Goal: Task Accomplishment & Management: Manage account settings

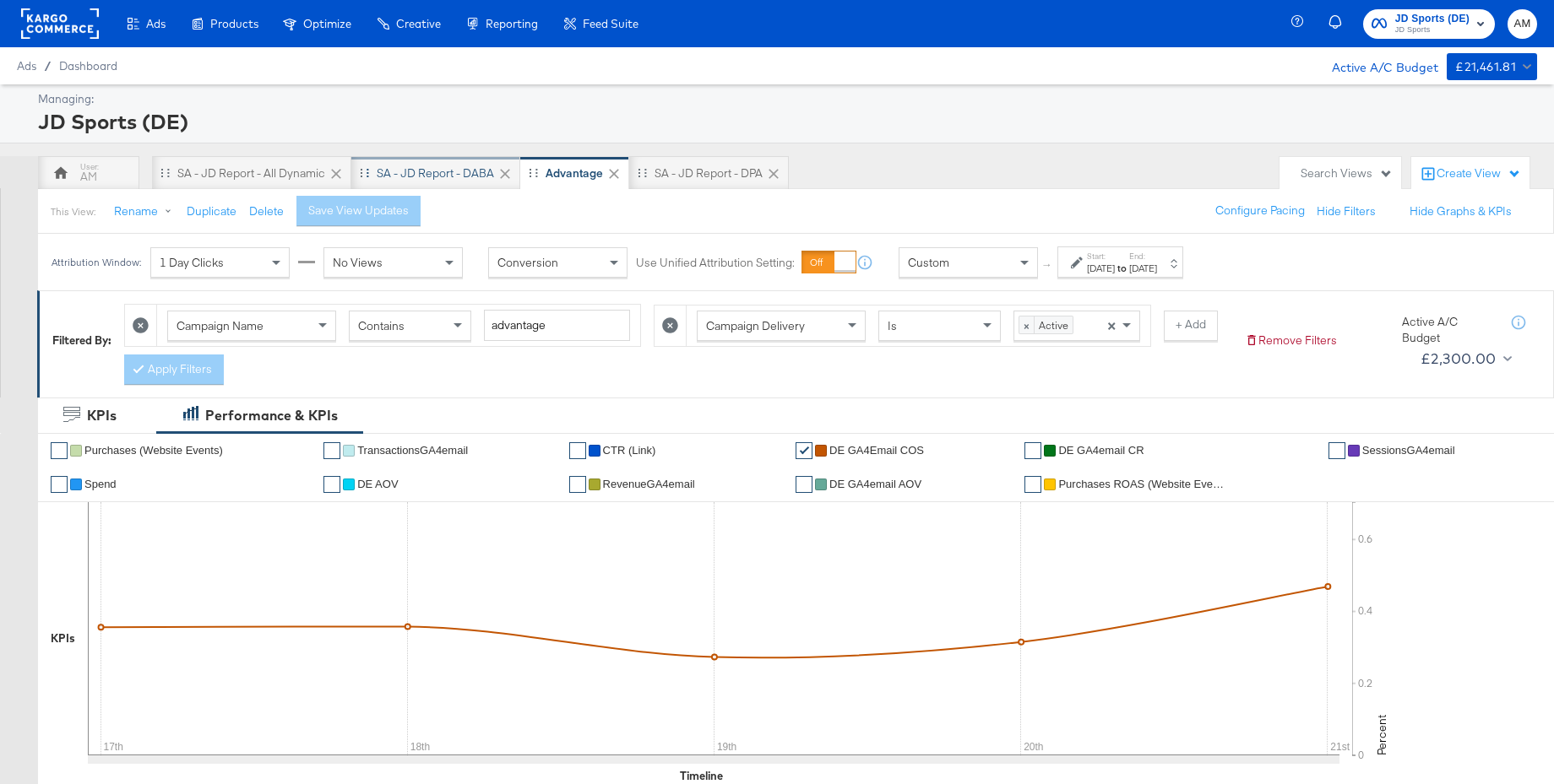
click at [464, 172] on div "SA - JD Report - DABA" at bounding box center [435, 173] width 118 height 16
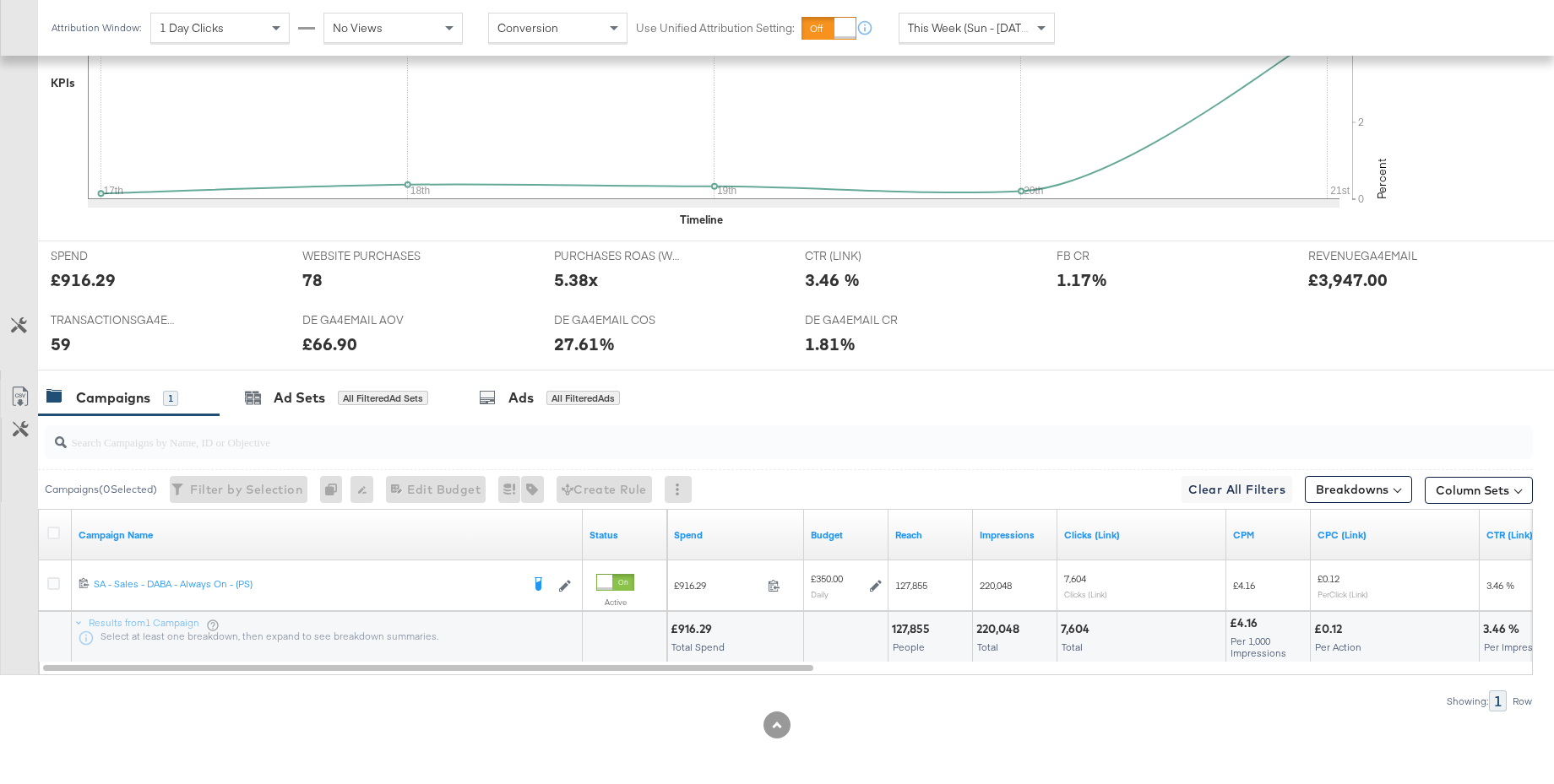
scroll to position [570, 0]
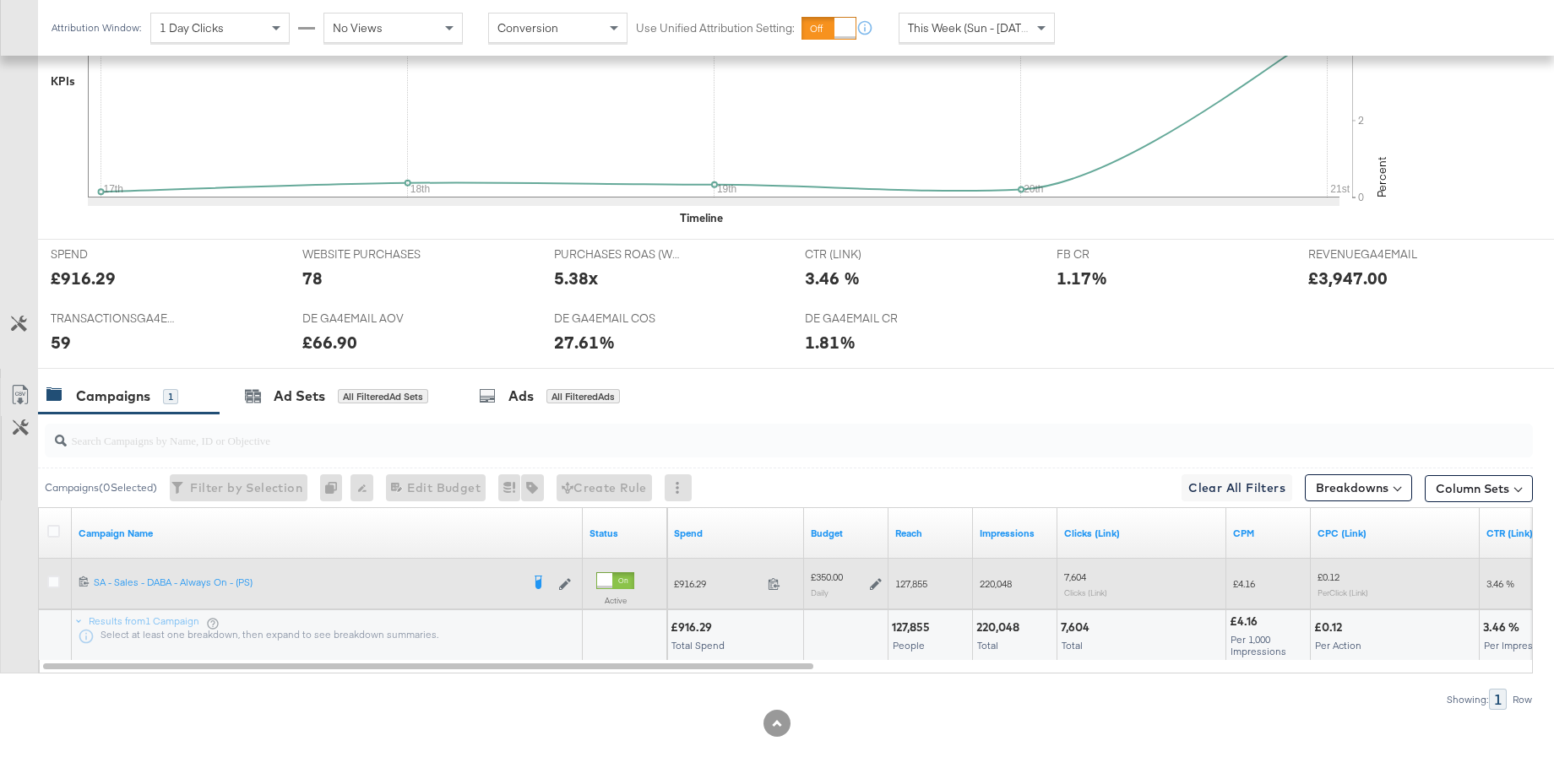
click at [879, 583] on icon at bounding box center [876, 585] width 12 height 12
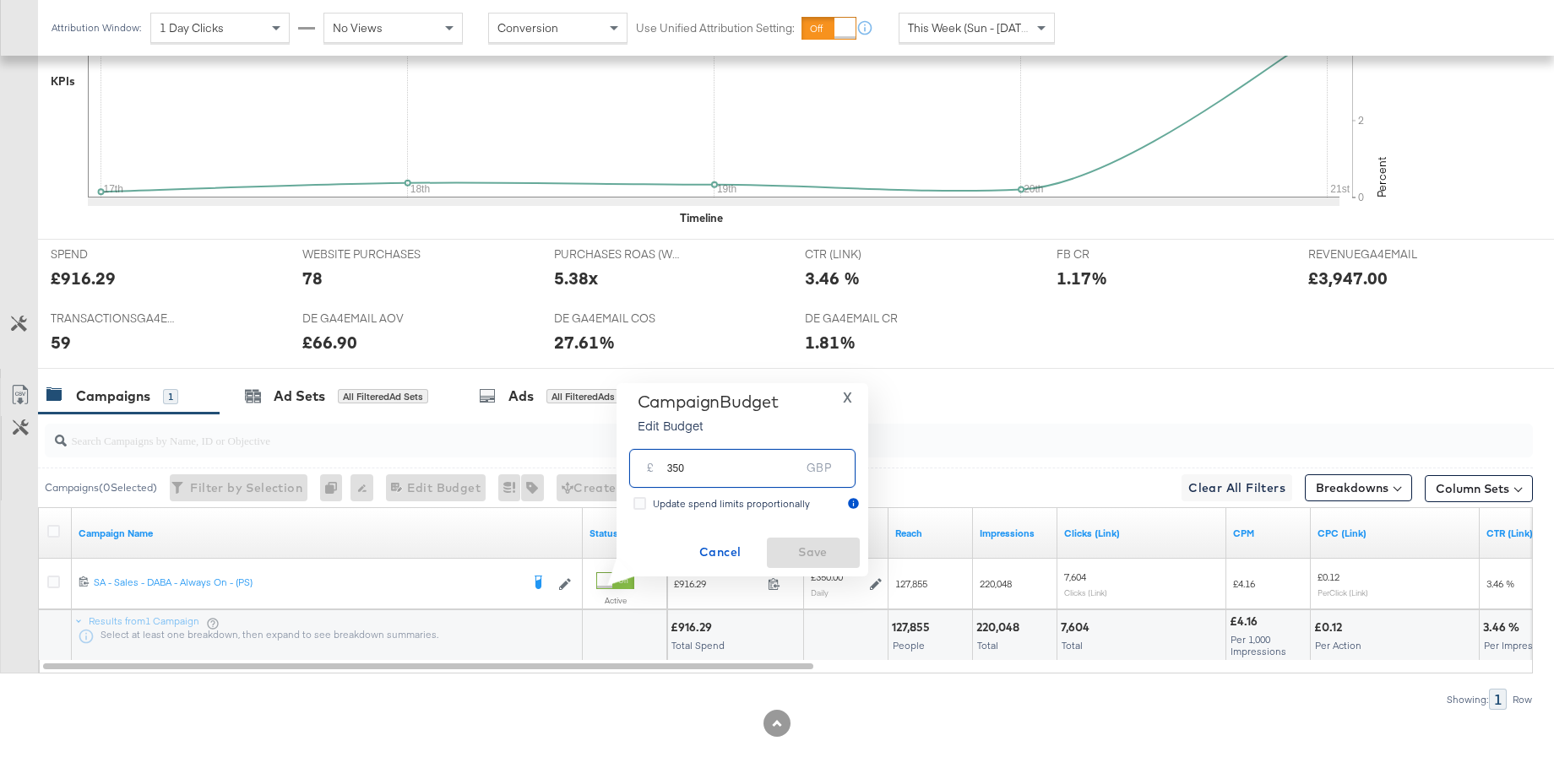
drag, startPoint x: 713, startPoint y: 470, endPoint x: 620, endPoint y: 468, distance: 93.0
click at [620, 468] on div "Campaign Budget Edit Budget X £ 350 GBP Update spend limits proportionally Canc…" at bounding box center [742, 480] width 252 height 194
type input "450"
click at [810, 560] on span "Save" at bounding box center [813, 552] width 80 height 21
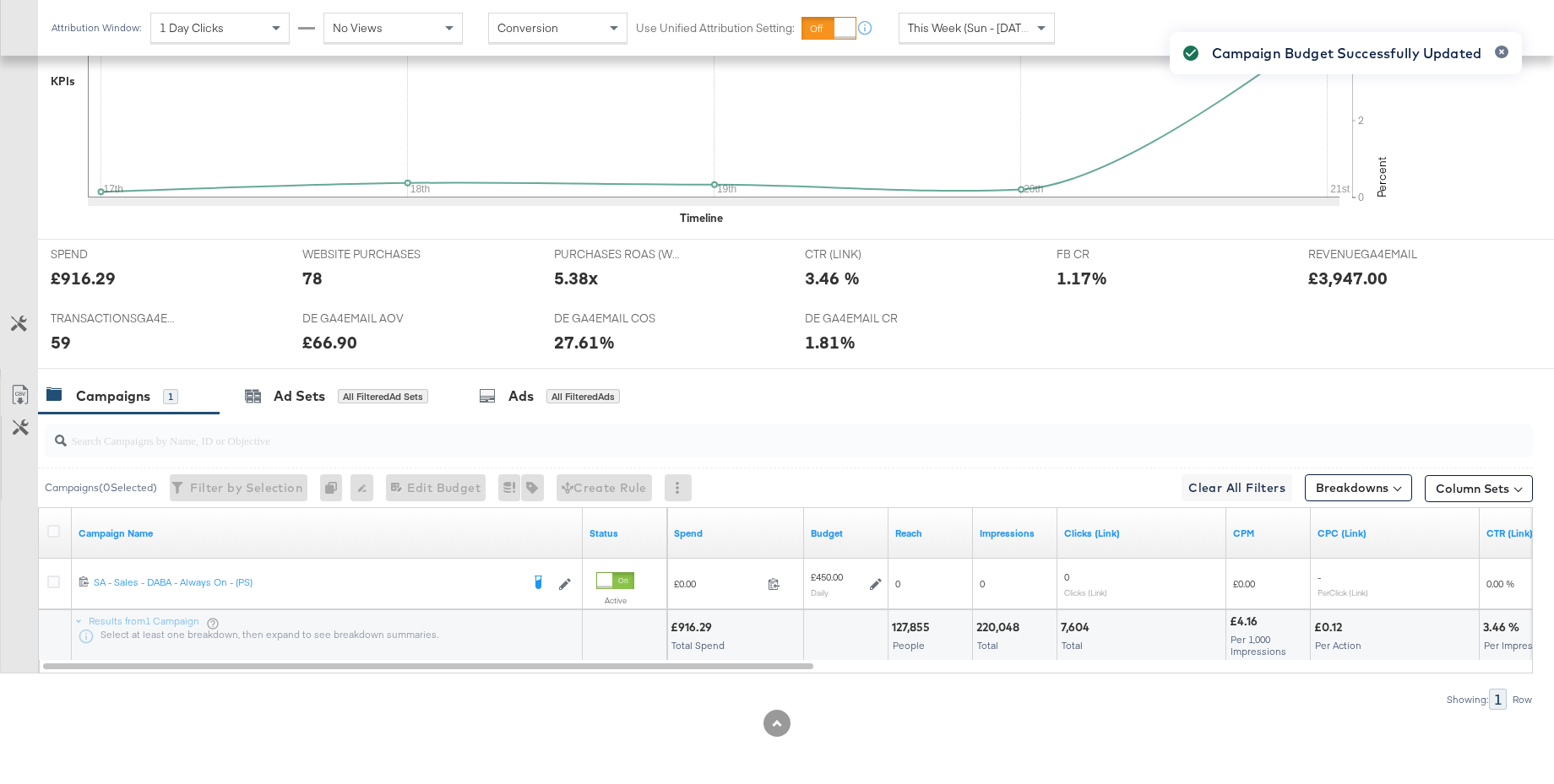
scroll to position [0, 0]
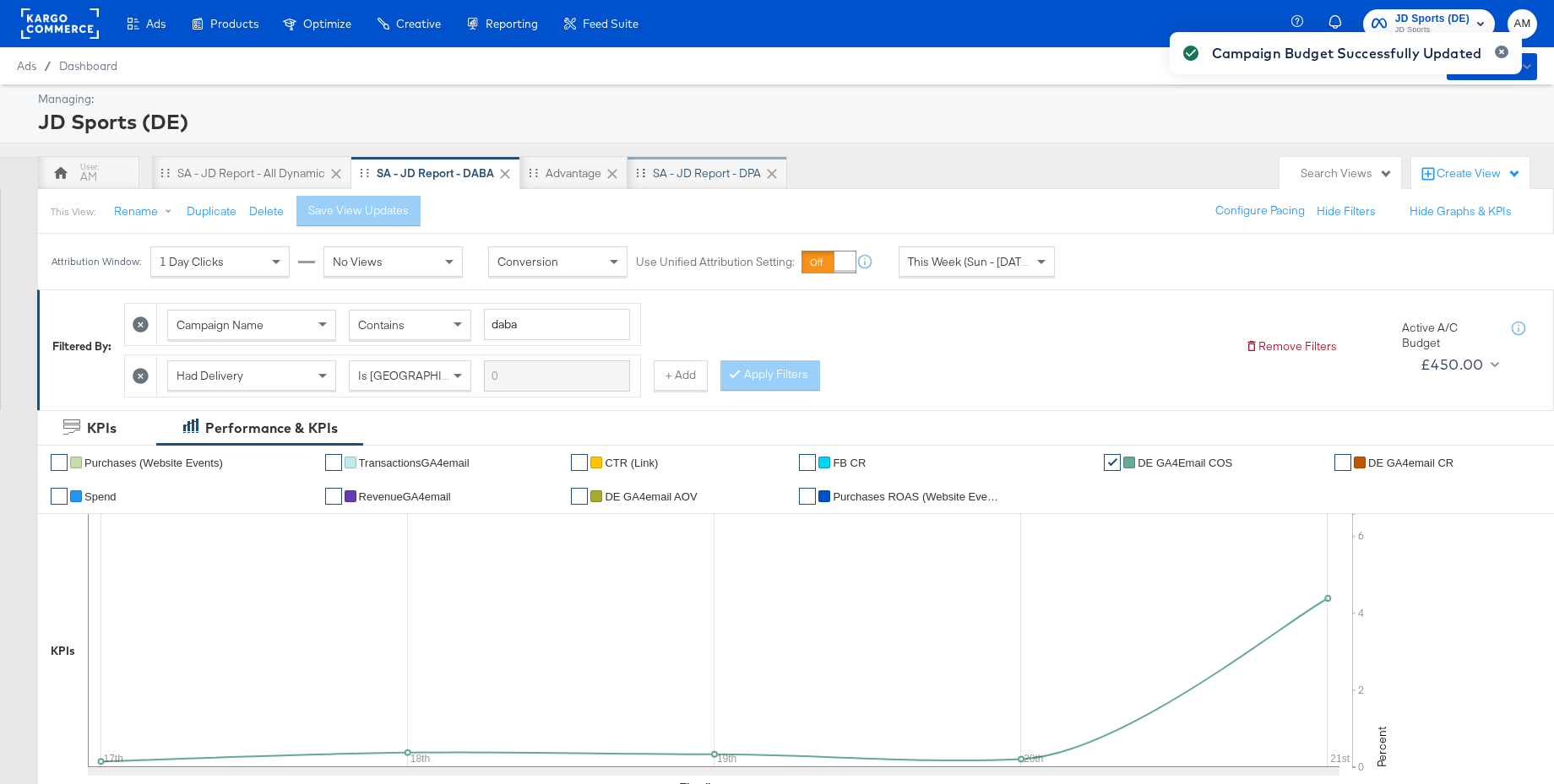
click at [699, 179] on div "SA - JD Report - DPA" at bounding box center [706, 173] width 108 height 16
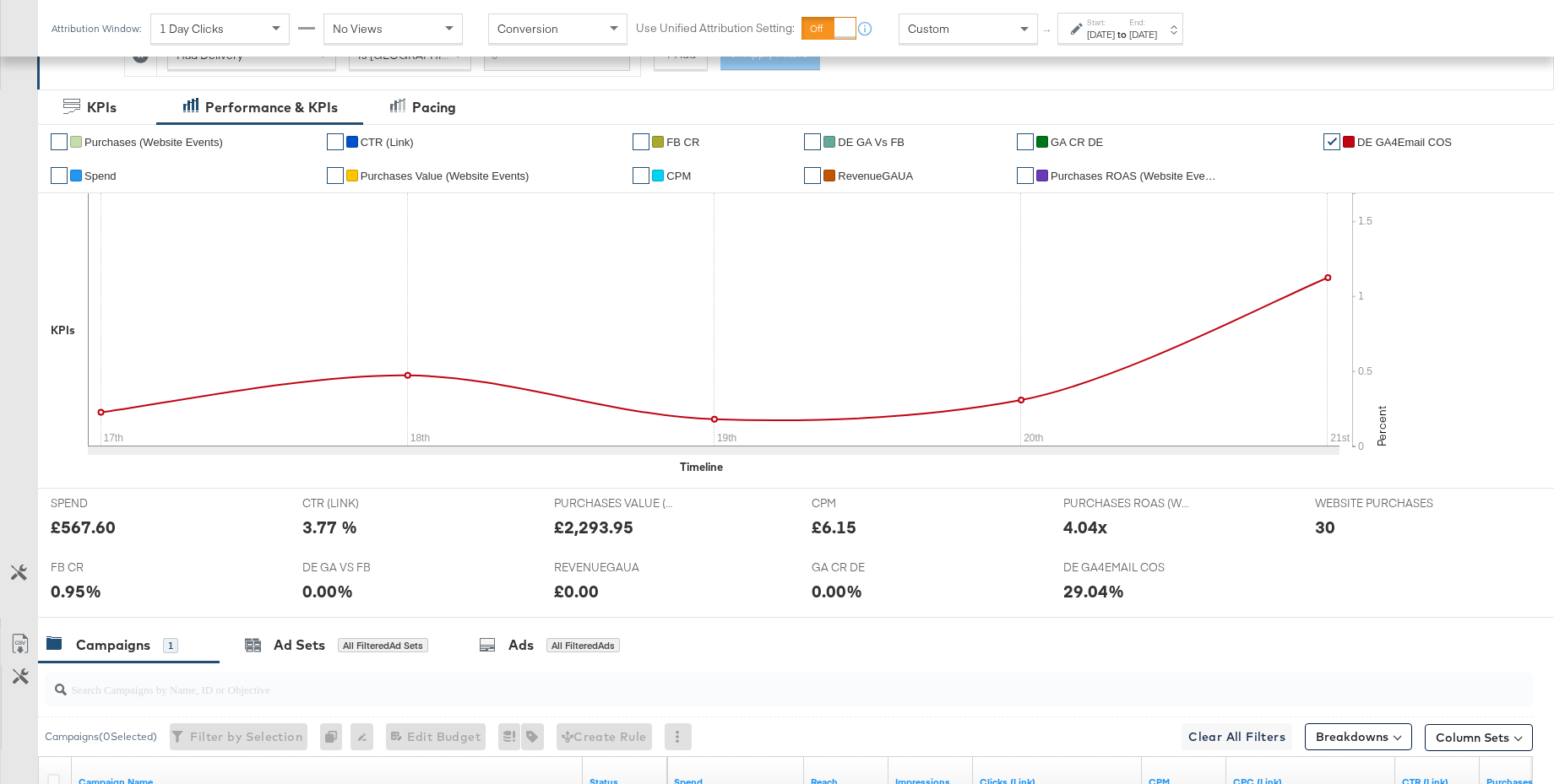
scroll to position [571, 0]
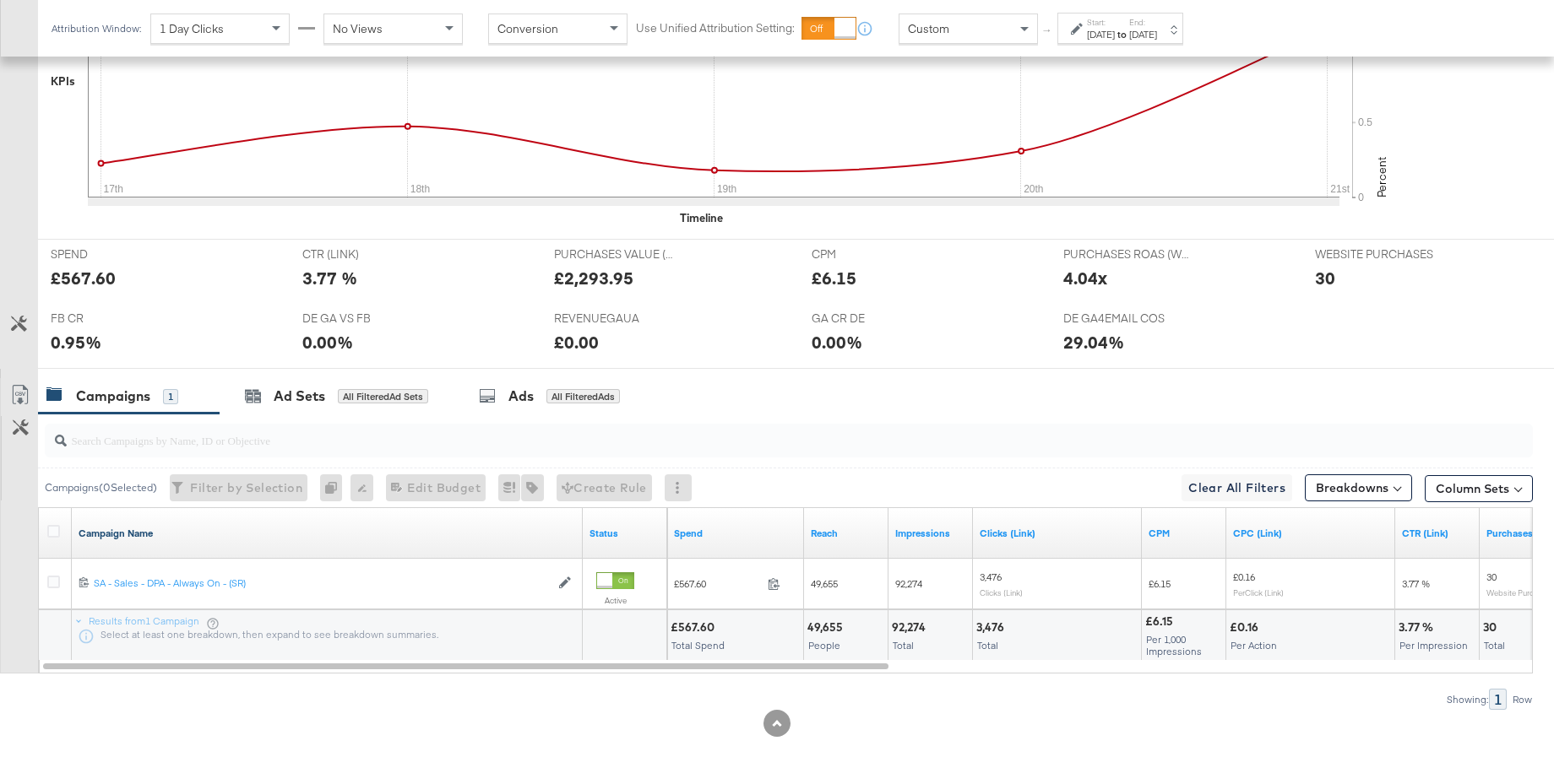
drag, startPoint x: 54, startPoint y: 532, endPoint x: 153, endPoint y: 529, distance: 99.0
click at [54, 532] on icon at bounding box center [54, 531] width 13 height 13
click at [0, 0] on input "checkbox" at bounding box center [0, 0] width 0 height 0
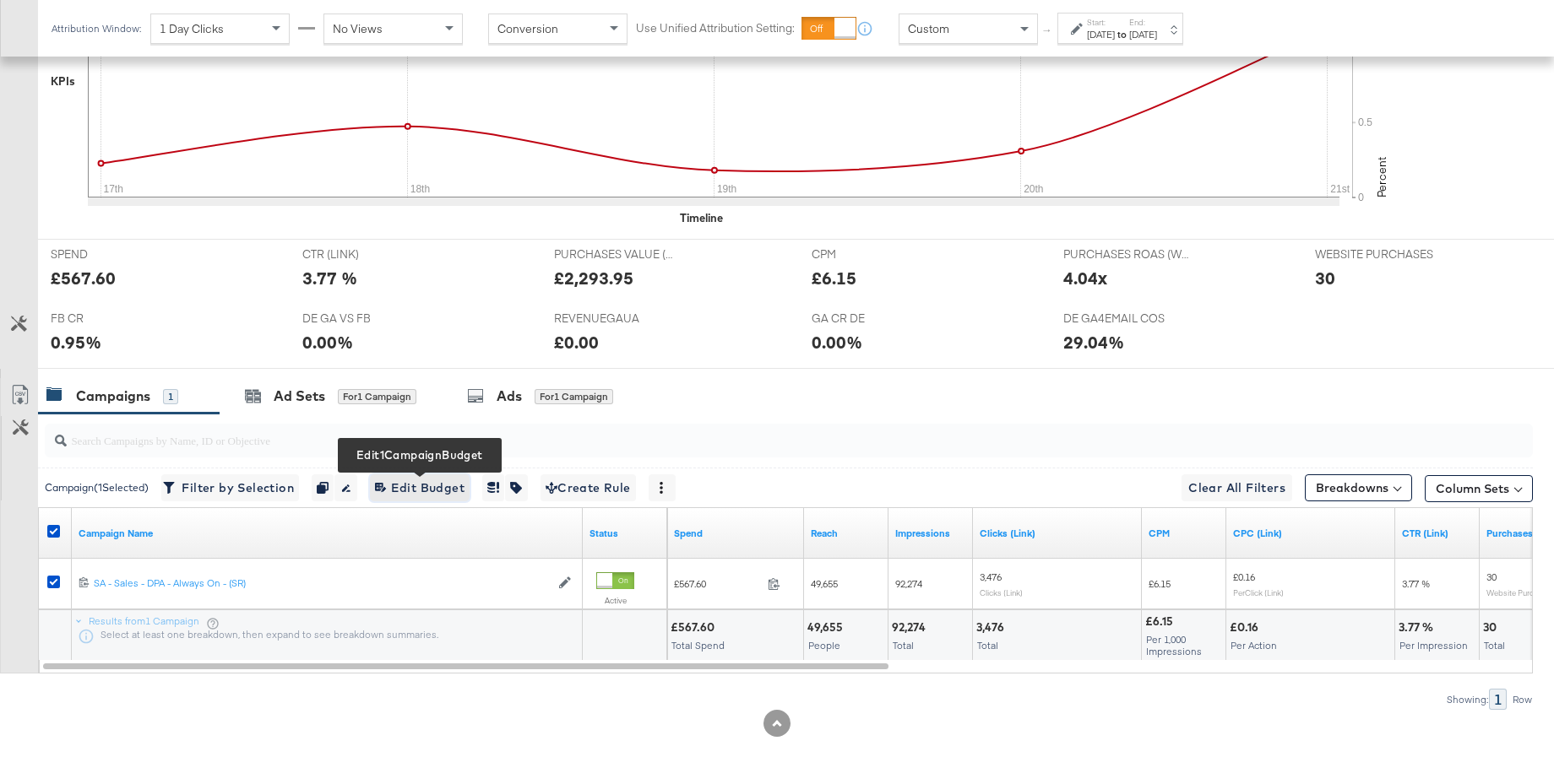
click at [421, 489] on span "Edit 1 Campaign Budget Edit Budget" at bounding box center [419, 488] width 90 height 21
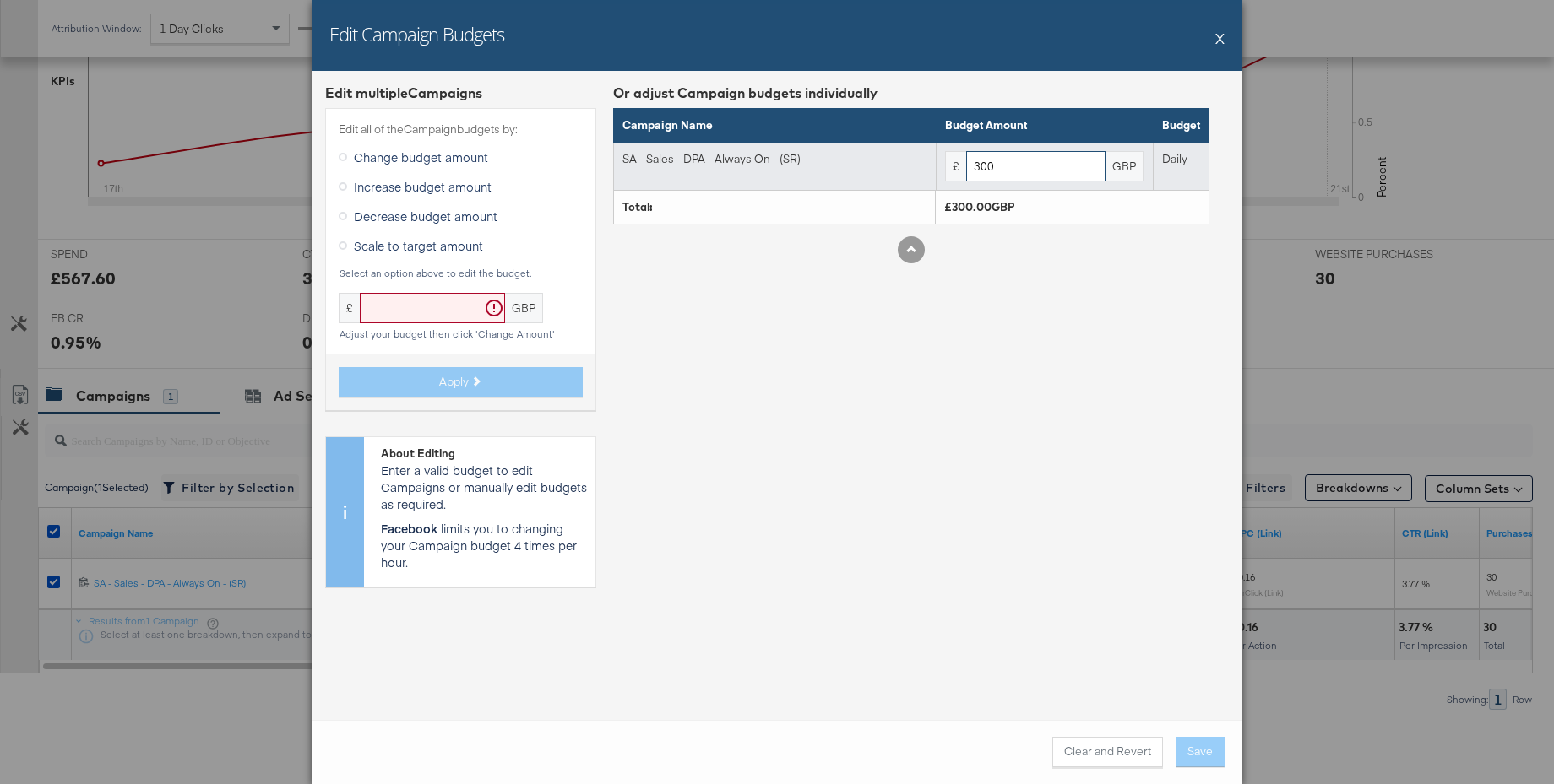
drag, startPoint x: 1001, startPoint y: 167, endPoint x: 955, endPoint y: 169, distance: 46.0
click at [955, 169] on div "£ 300 GBP" at bounding box center [1044, 166] width 199 height 31
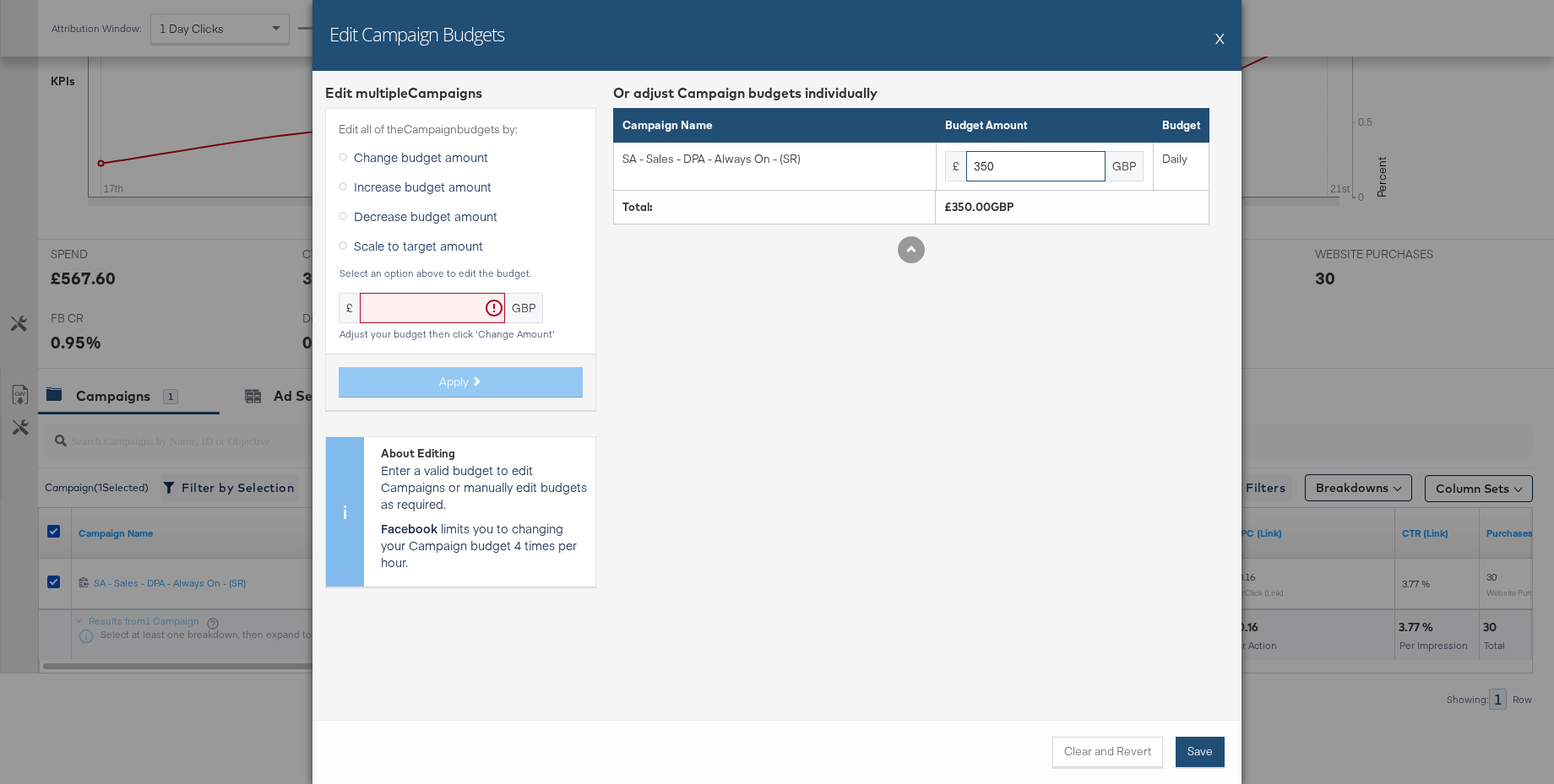
type input "350"
click at [1200, 759] on button "Save" at bounding box center [1200, 752] width 49 height 30
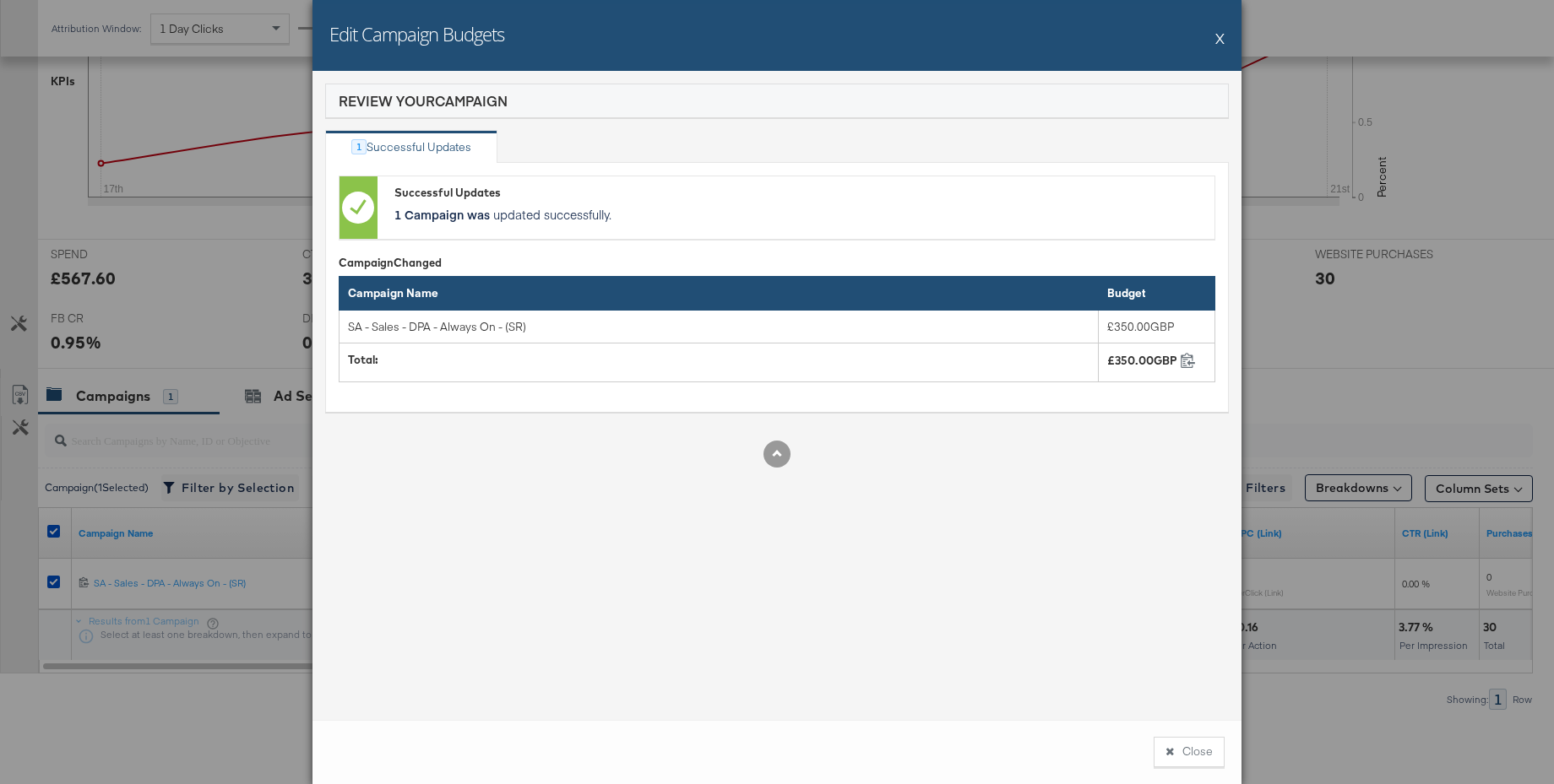
drag, startPoint x: 1217, startPoint y: 40, endPoint x: 1247, endPoint y: 54, distance: 33.1
click at [1218, 41] on button "X" at bounding box center [1220, 38] width 10 height 34
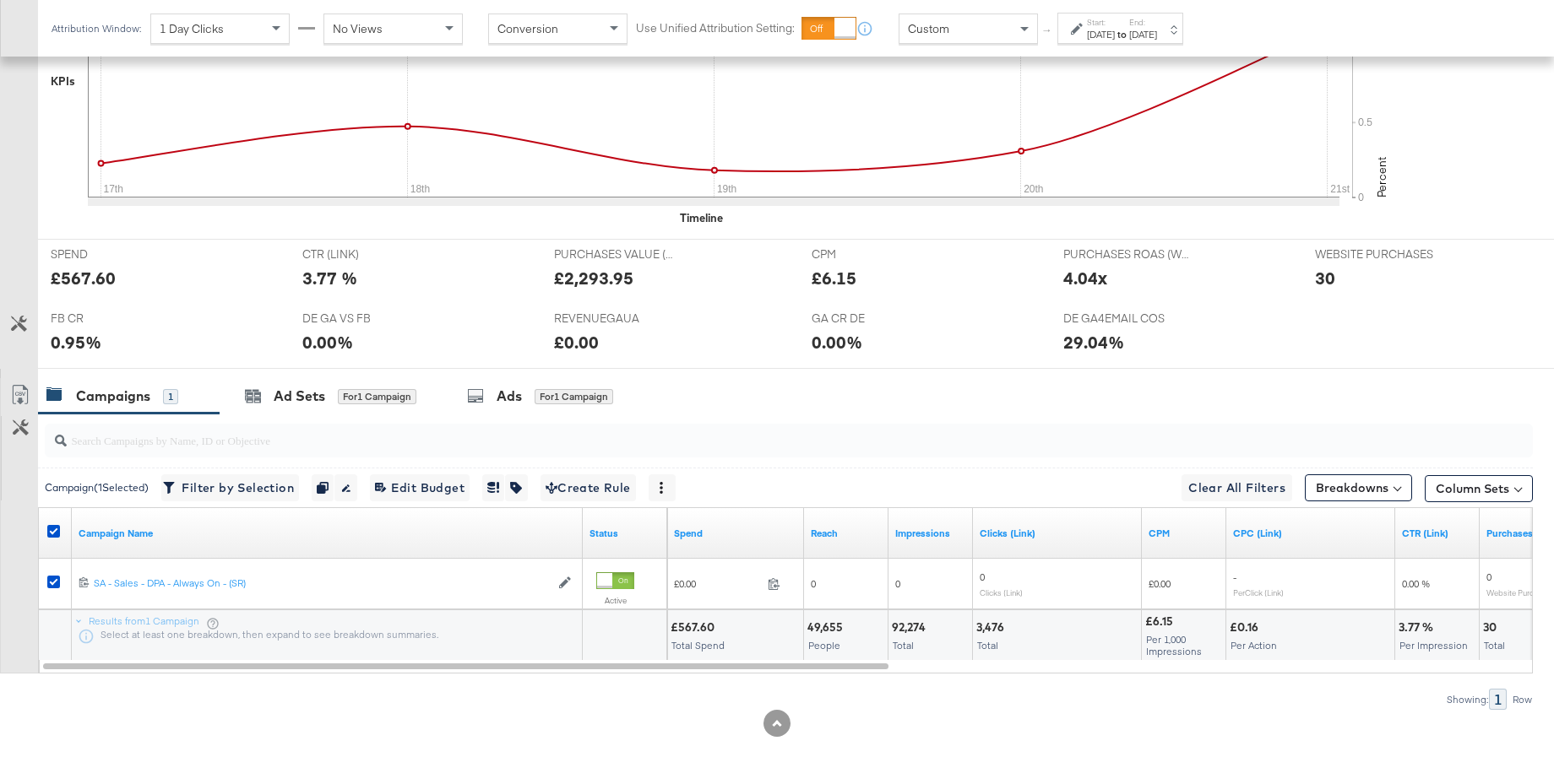
scroll to position [0, 0]
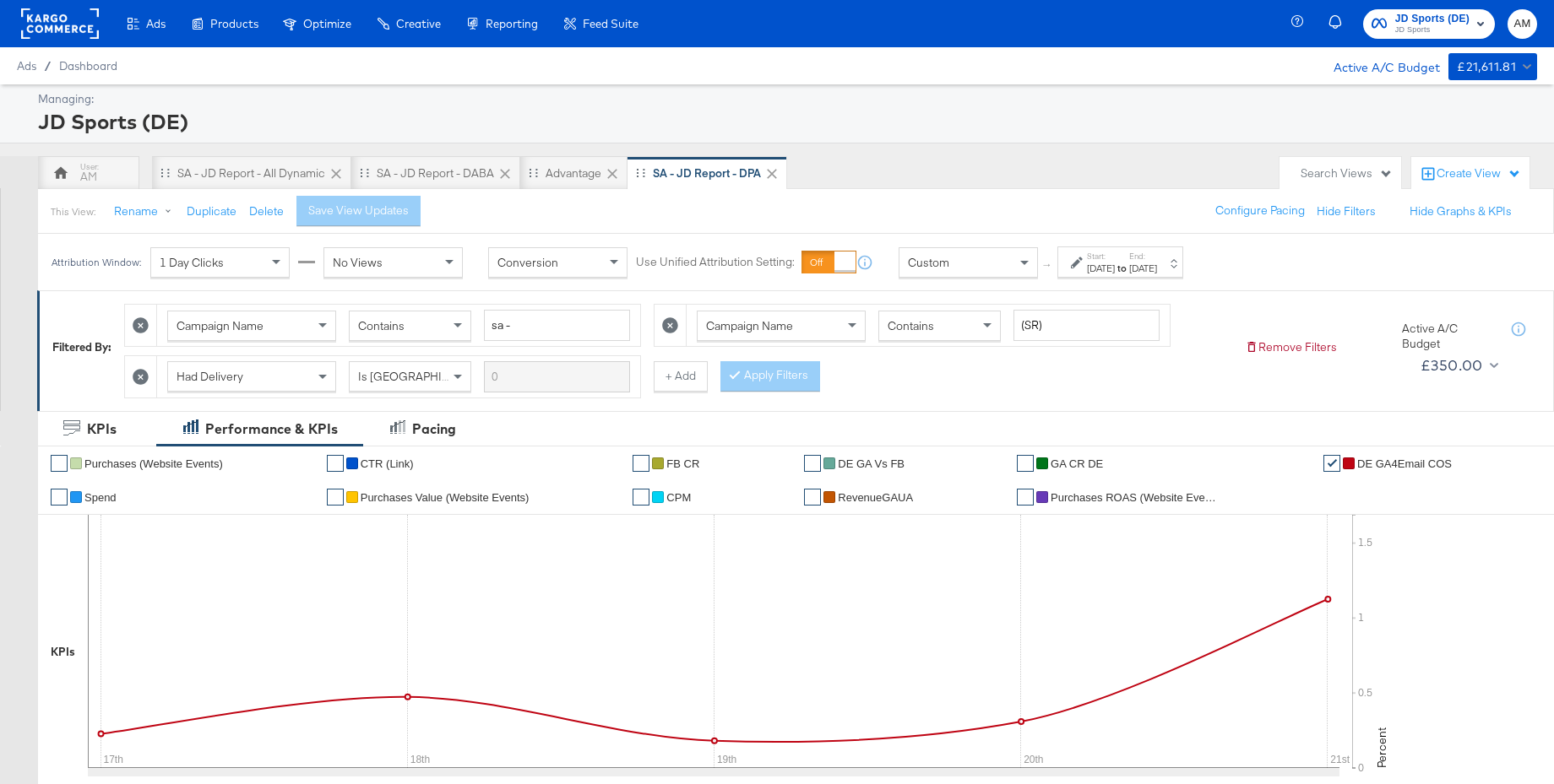
click at [1420, 26] on span "JD Sports" at bounding box center [1432, 30] width 74 height 14
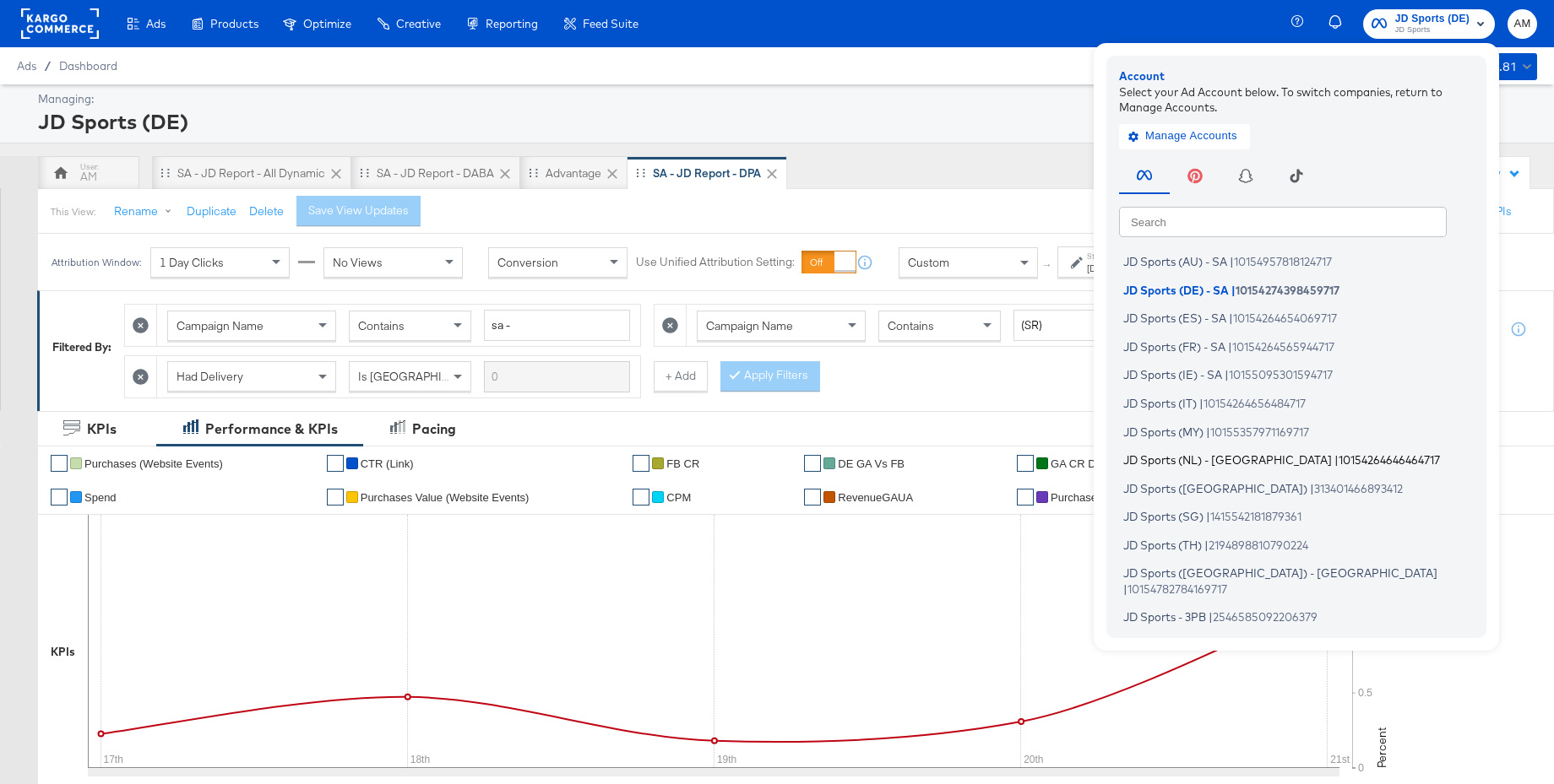
click at [1203, 459] on span "JD Sports (NL) - SA" at bounding box center [1228, 460] width 208 height 14
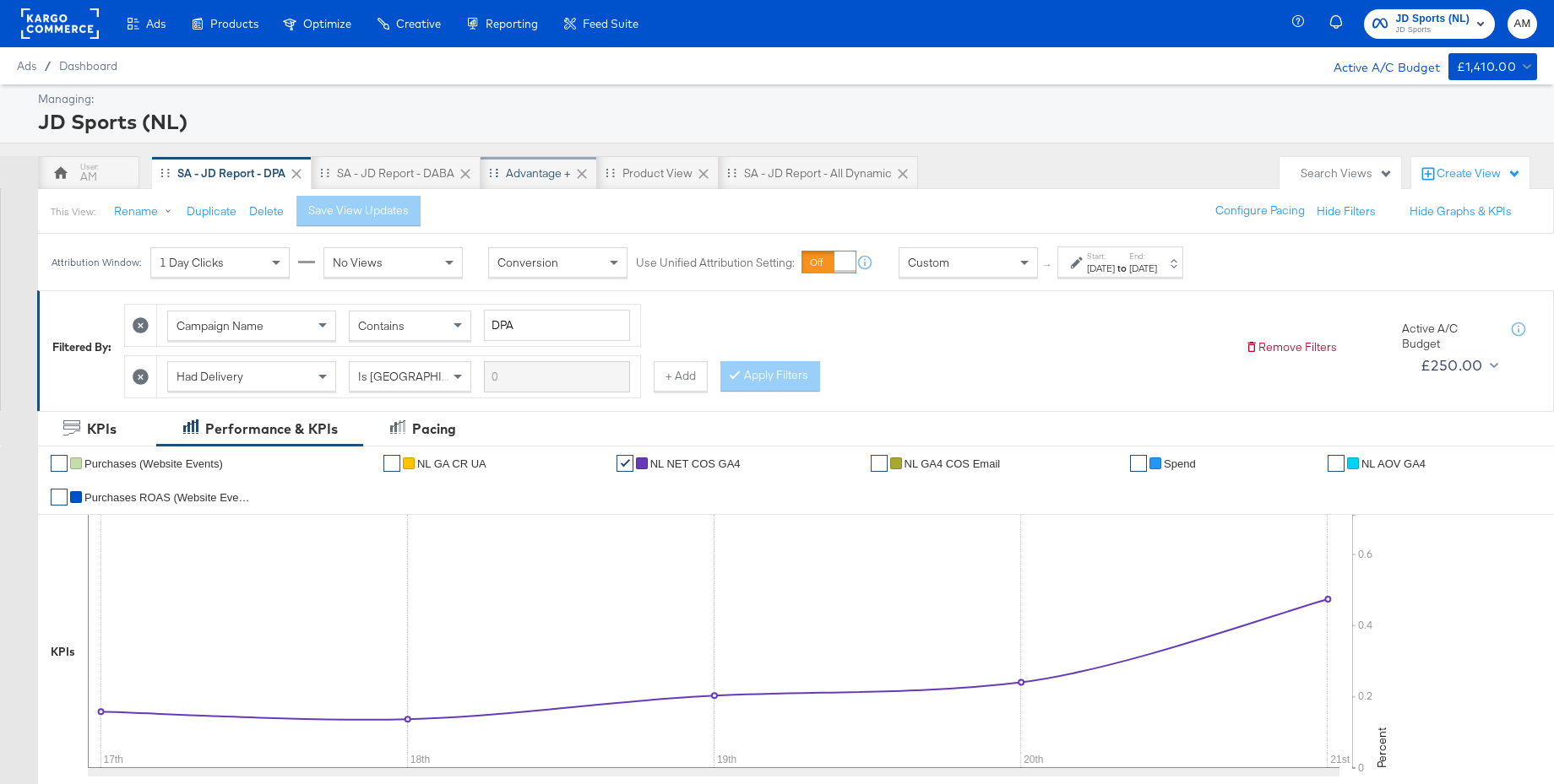
click at [534, 176] on div "Advantage +" at bounding box center [538, 173] width 65 height 16
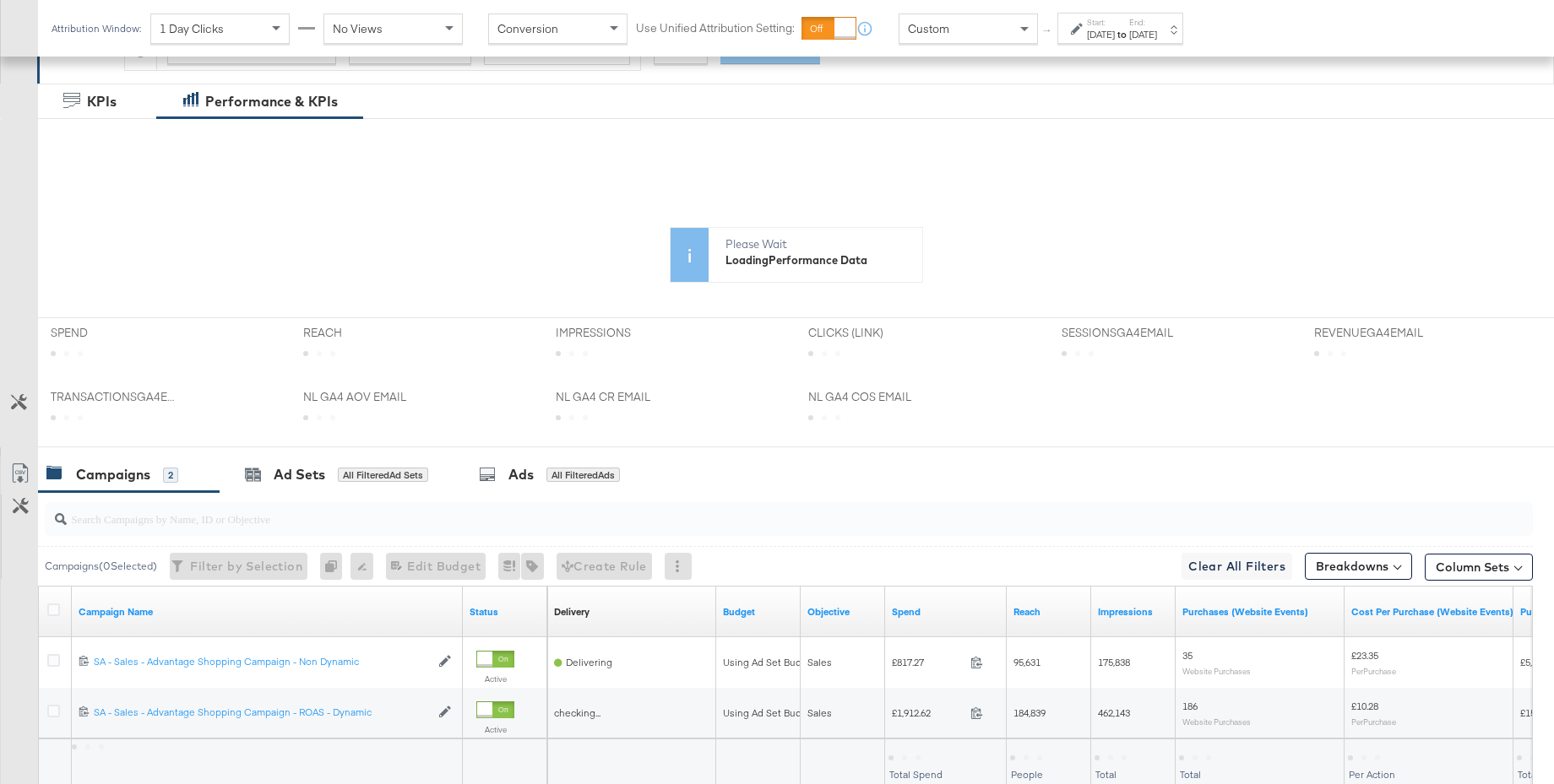
scroll to position [439, 0]
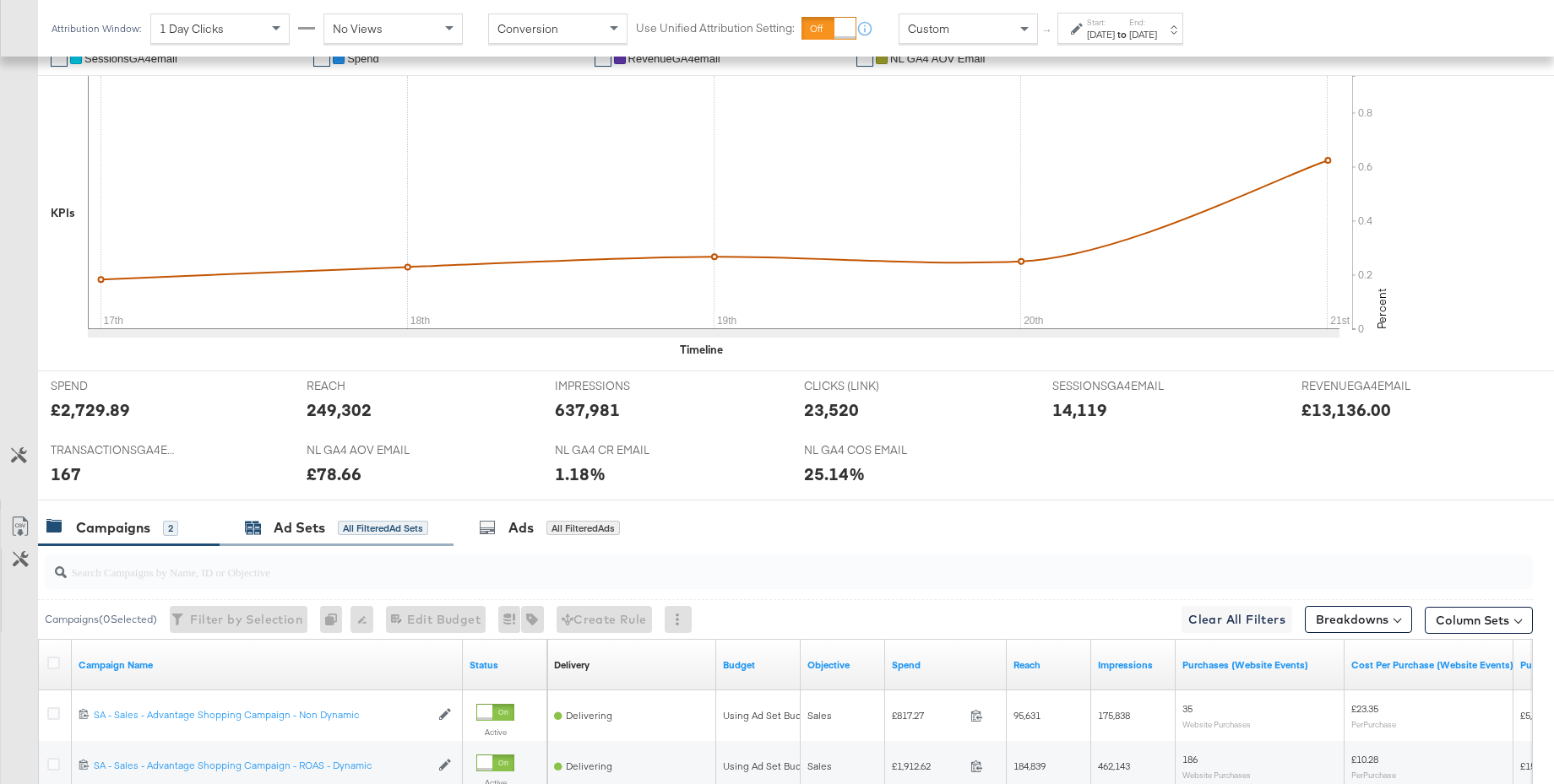
click at [280, 530] on div "Ad Sets" at bounding box center [299, 528] width 52 height 19
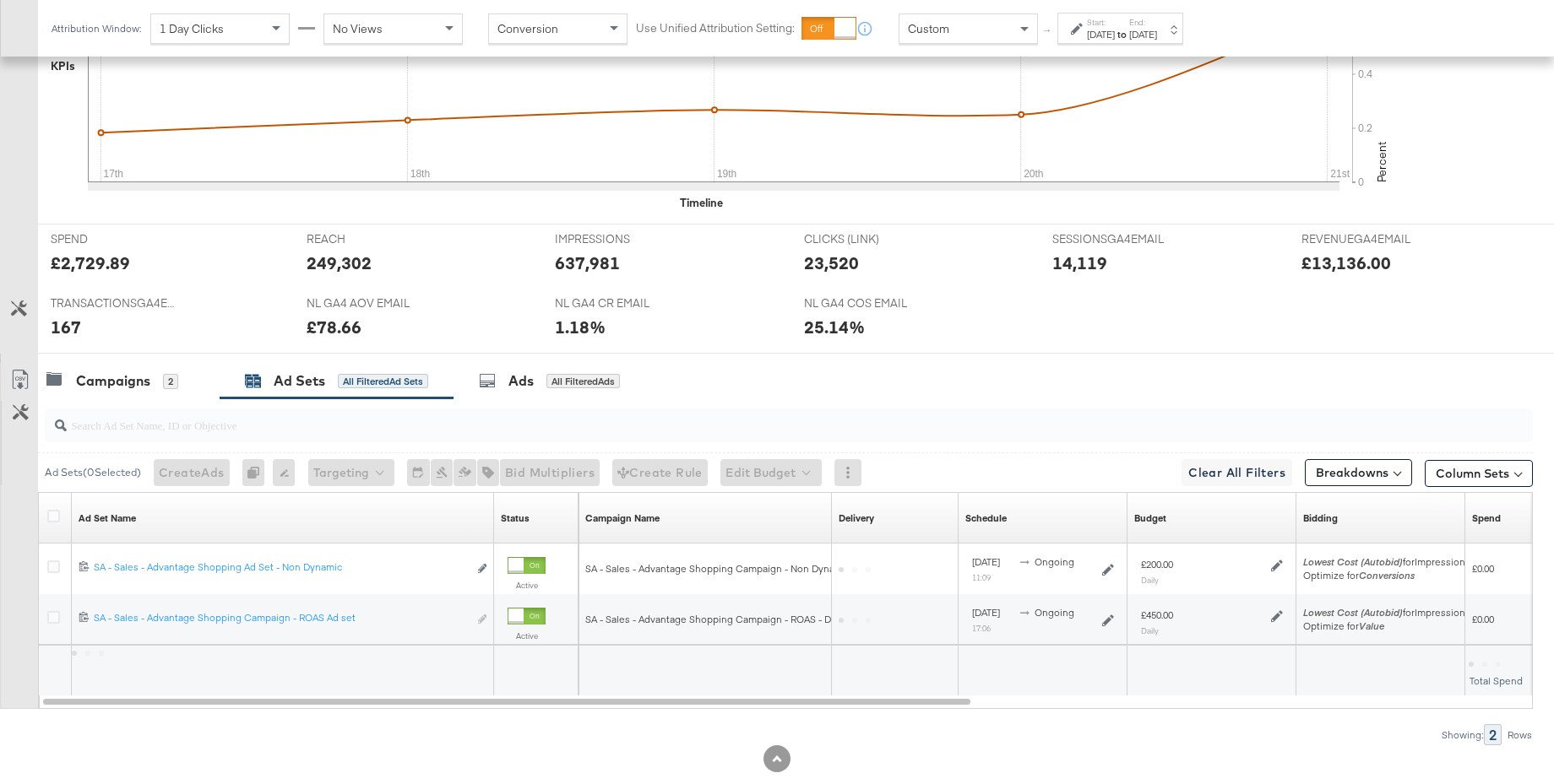
scroll to position [622, 0]
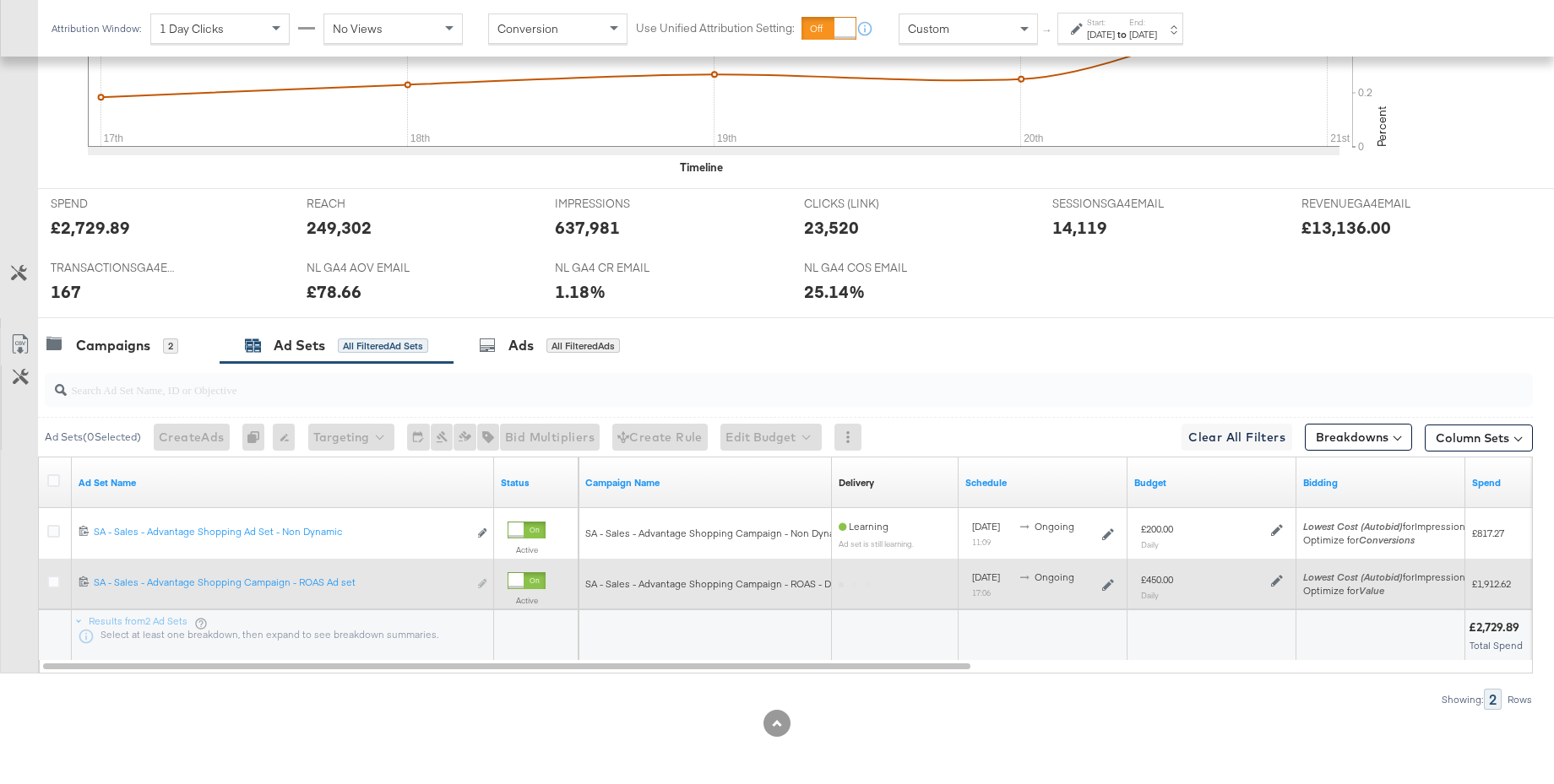
click at [1275, 586] on icon at bounding box center [1277, 581] width 12 height 12
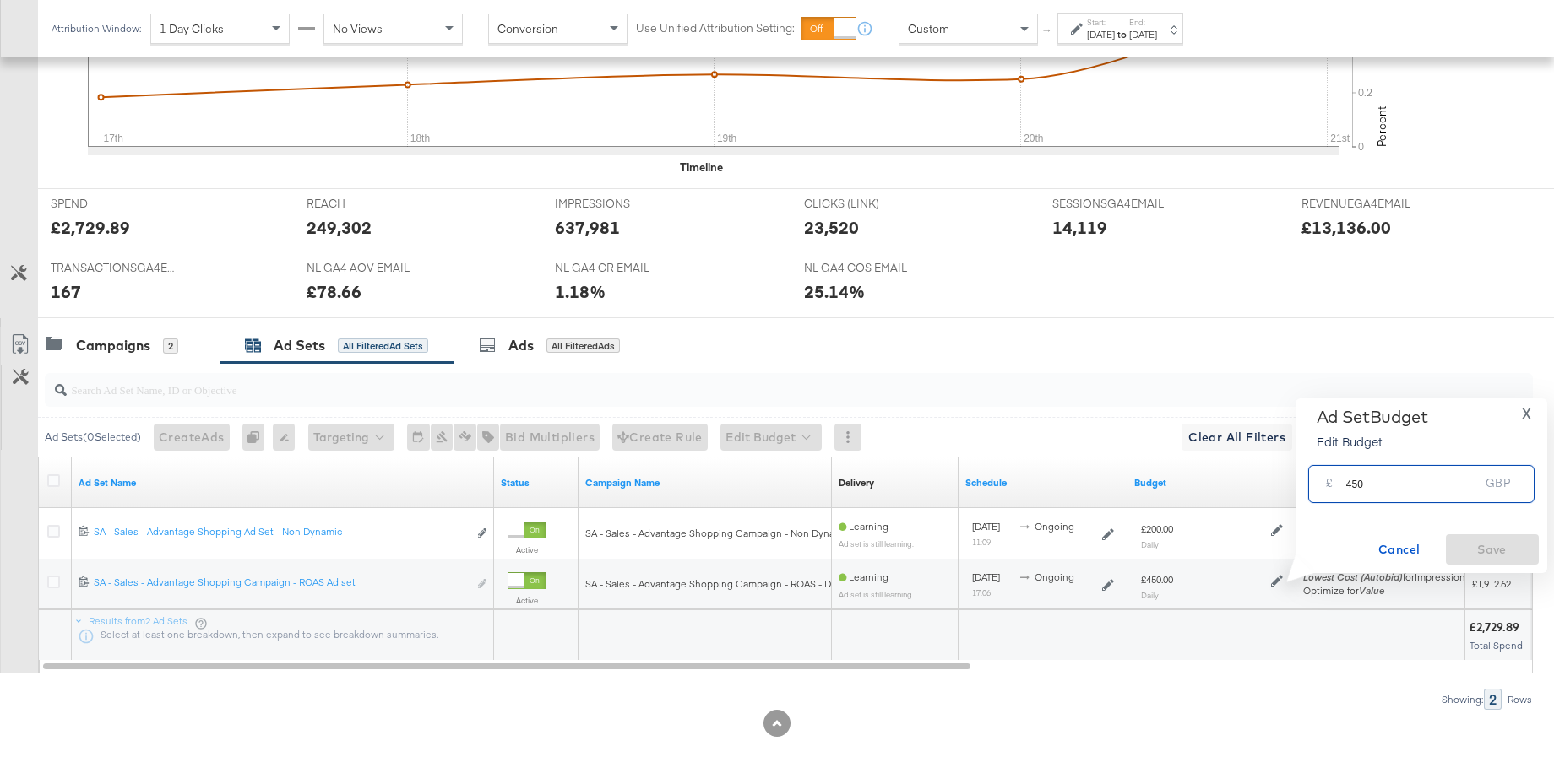
drag, startPoint x: 1384, startPoint y: 488, endPoint x: 1298, endPoint y: 489, distance: 86.0
click at [1298, 489] on div "Ad Set Budget Edit Budget X £ 450 GBP Cancel Save" at bounding box center [1422, 486] width 252 height 175
type input "500"
click at [1474, 551] on span "Save" at bounding box center [1493, 551] width 80 height 21
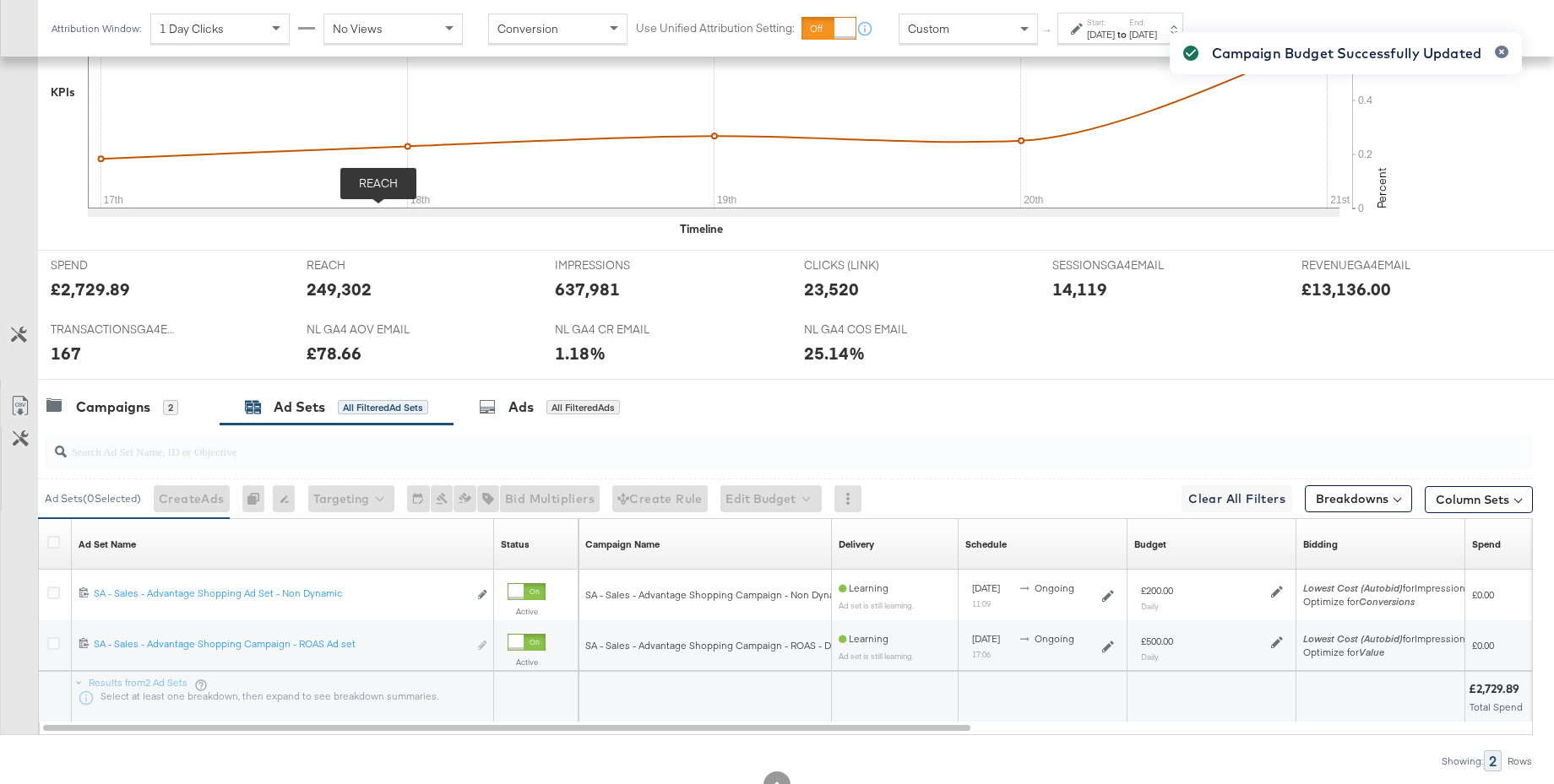
scroll to position [0, 0]
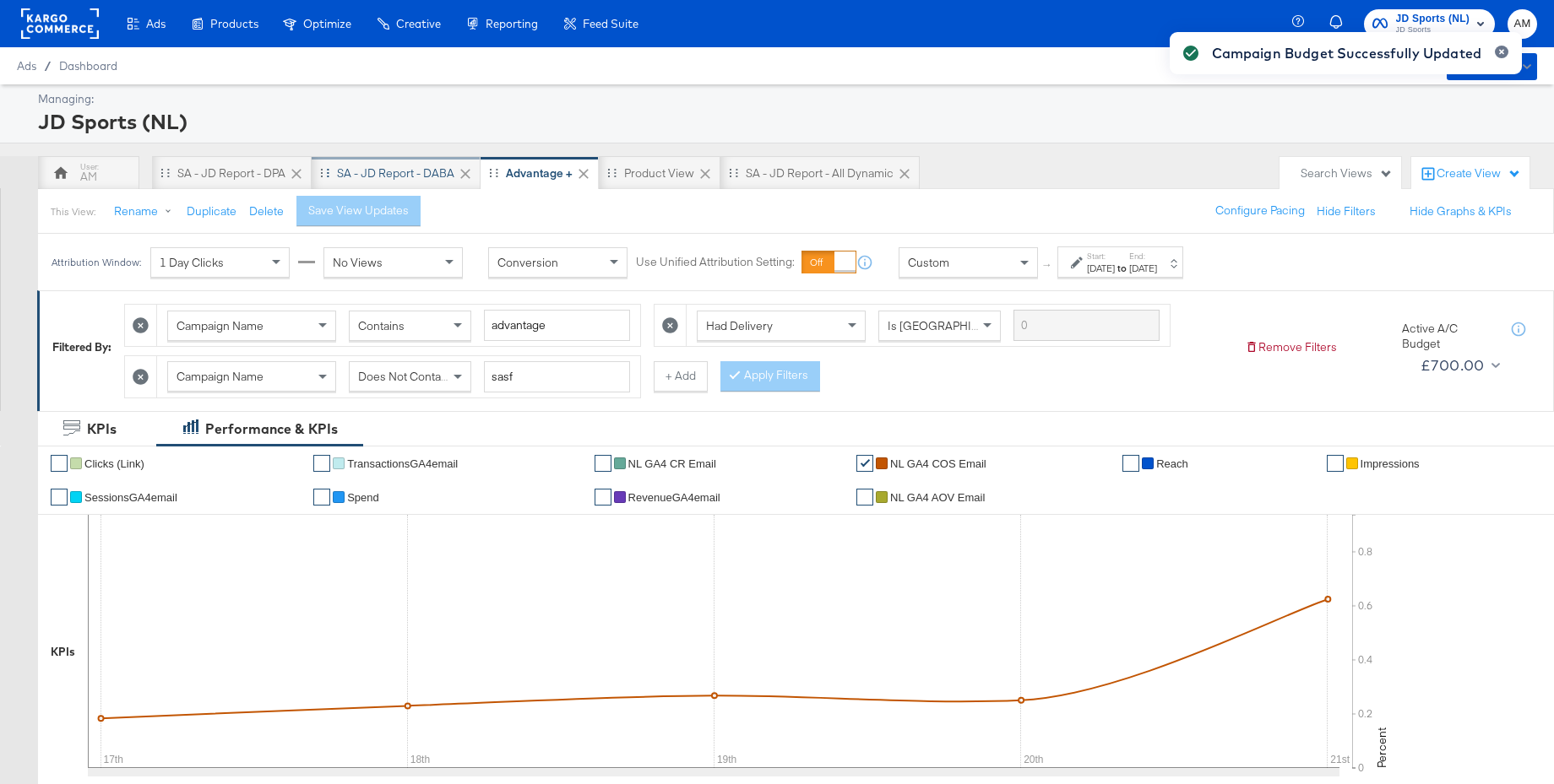
click at [397, 175] on div "SA - JD Report - DABA" at bounding box center [395, 173] width 118 height 16
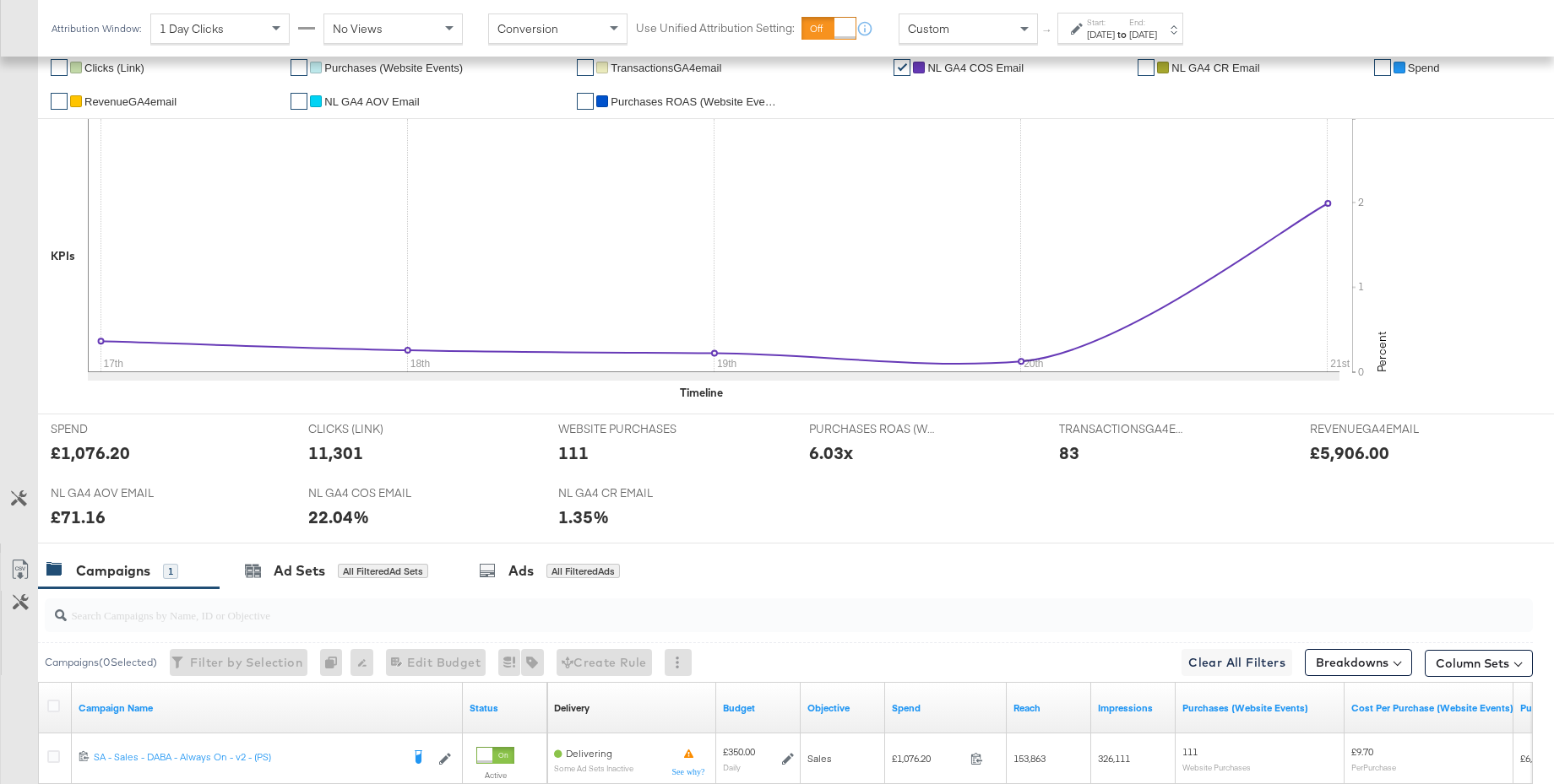
scroll to position [395, 0]
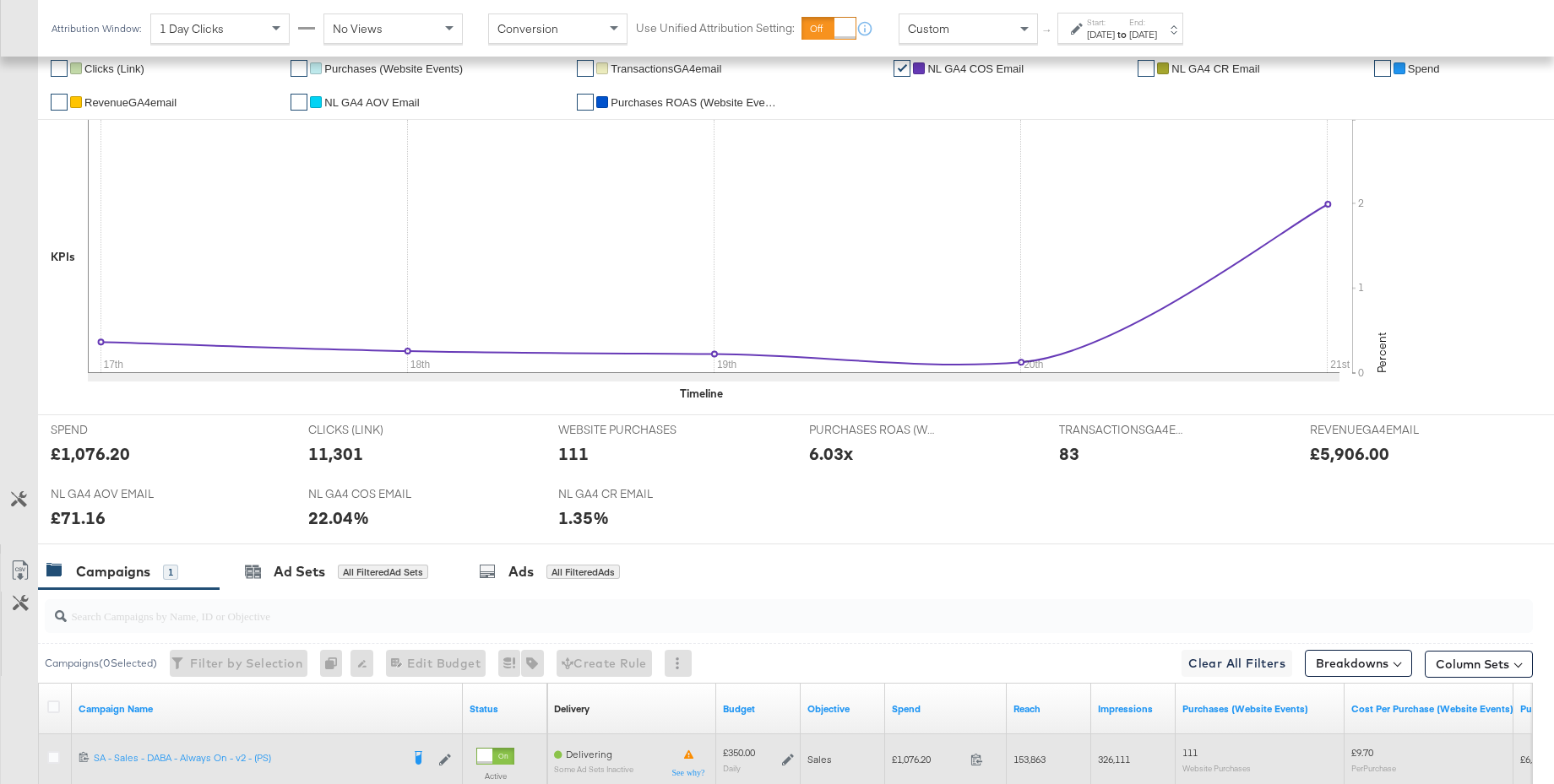
click at [789, 758] on icon at bounding box center [788, 760] width 12 height 12
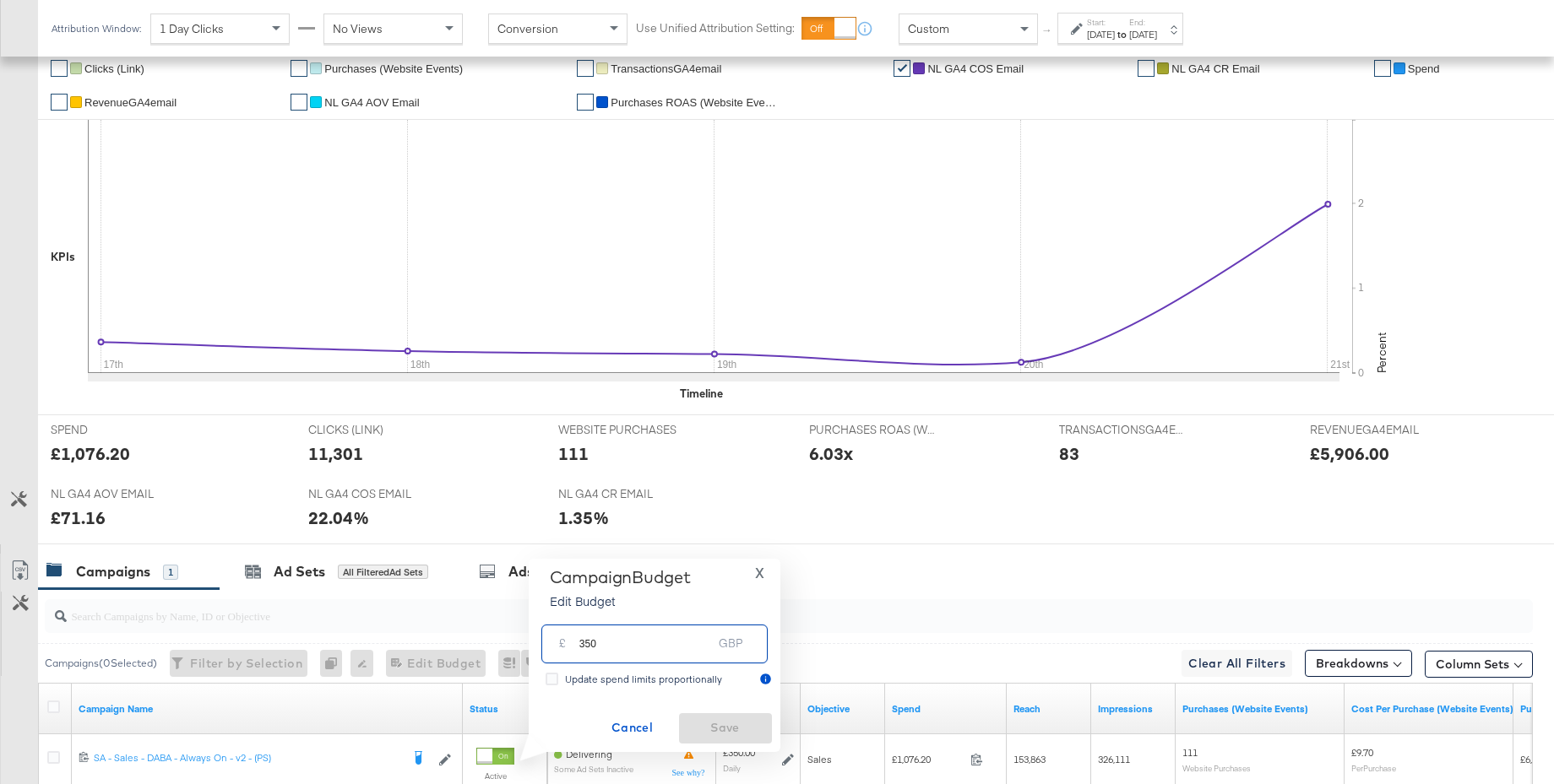
drag, startPoint x: 634, startPoint y: 648, endPoint x: 529, endPoint y: 635, distance: 105.8
click at [529, 635] on div "Campaign Budget Edit Budget X £ 350 GBP Update spend limits proportionally Canc…" at bounding box center [654, 656] width 252 height 194
type input "400"
click at [719, 731] on span "Save" at bounding box center [726, 729] width 80 height 21
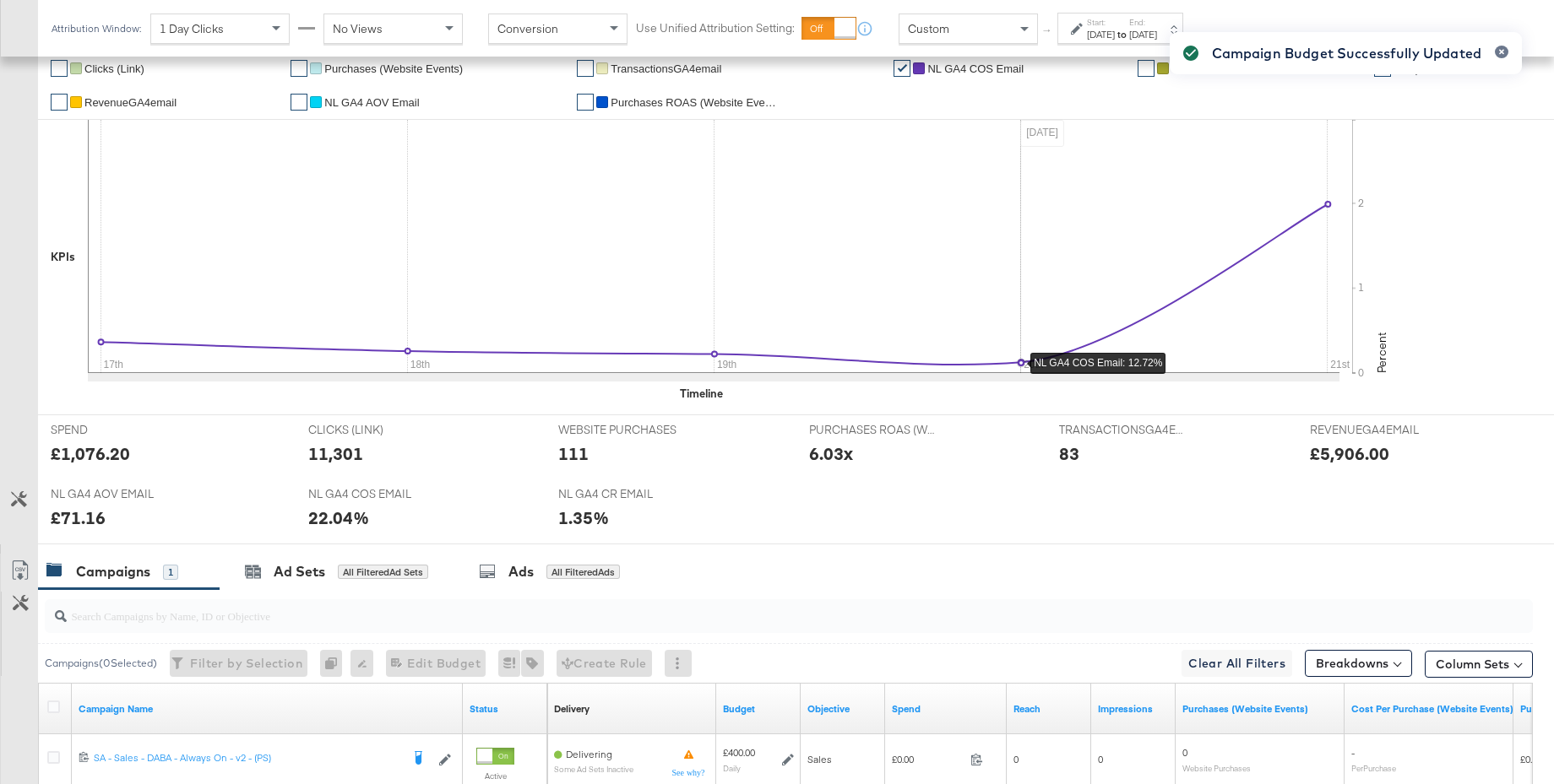
scroll to position [0, 0]
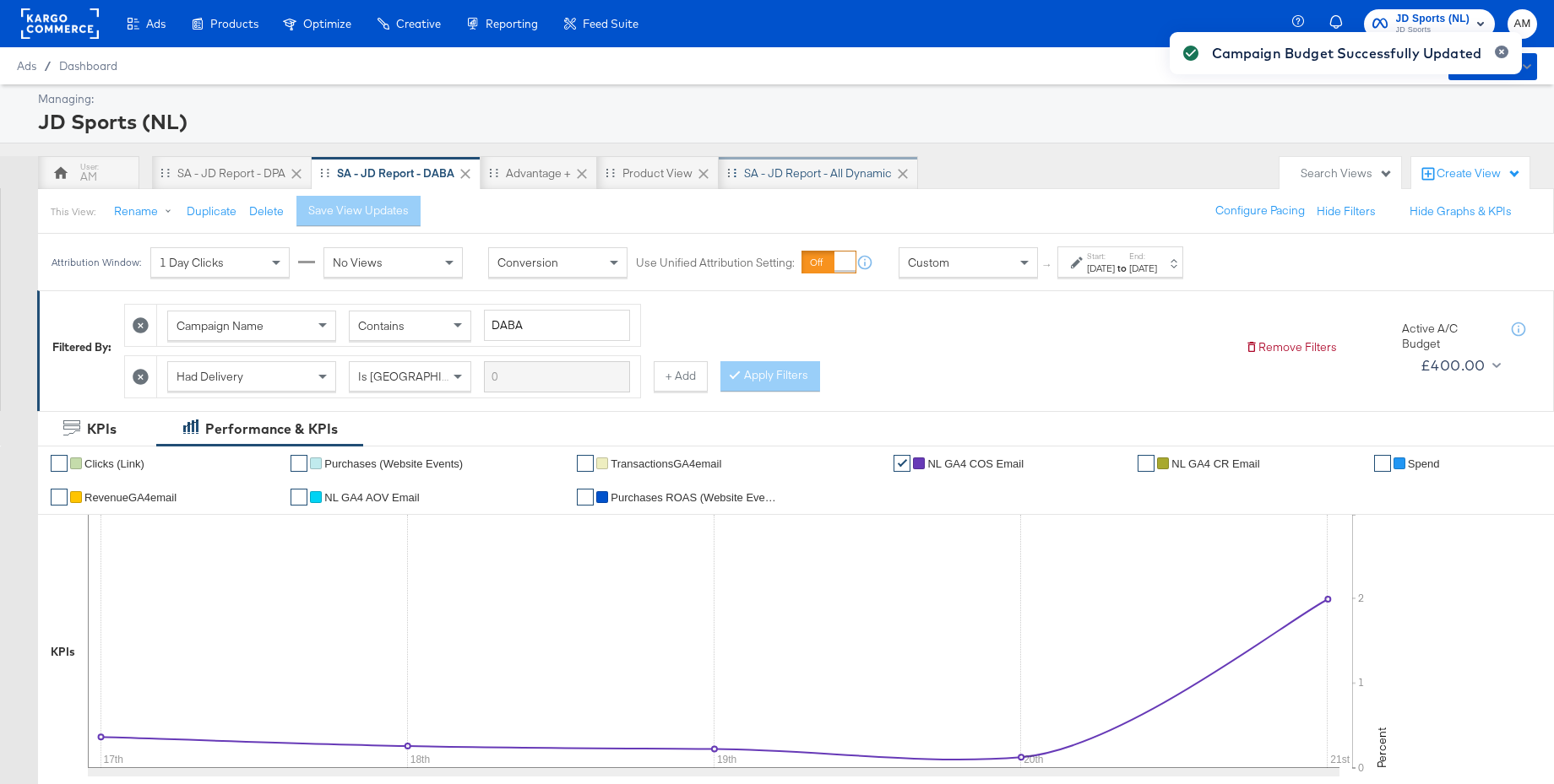
click at [797, 182] on div "SA - JD Report - All Dynamic" at bounding box center [818, 173] width 199 height 34
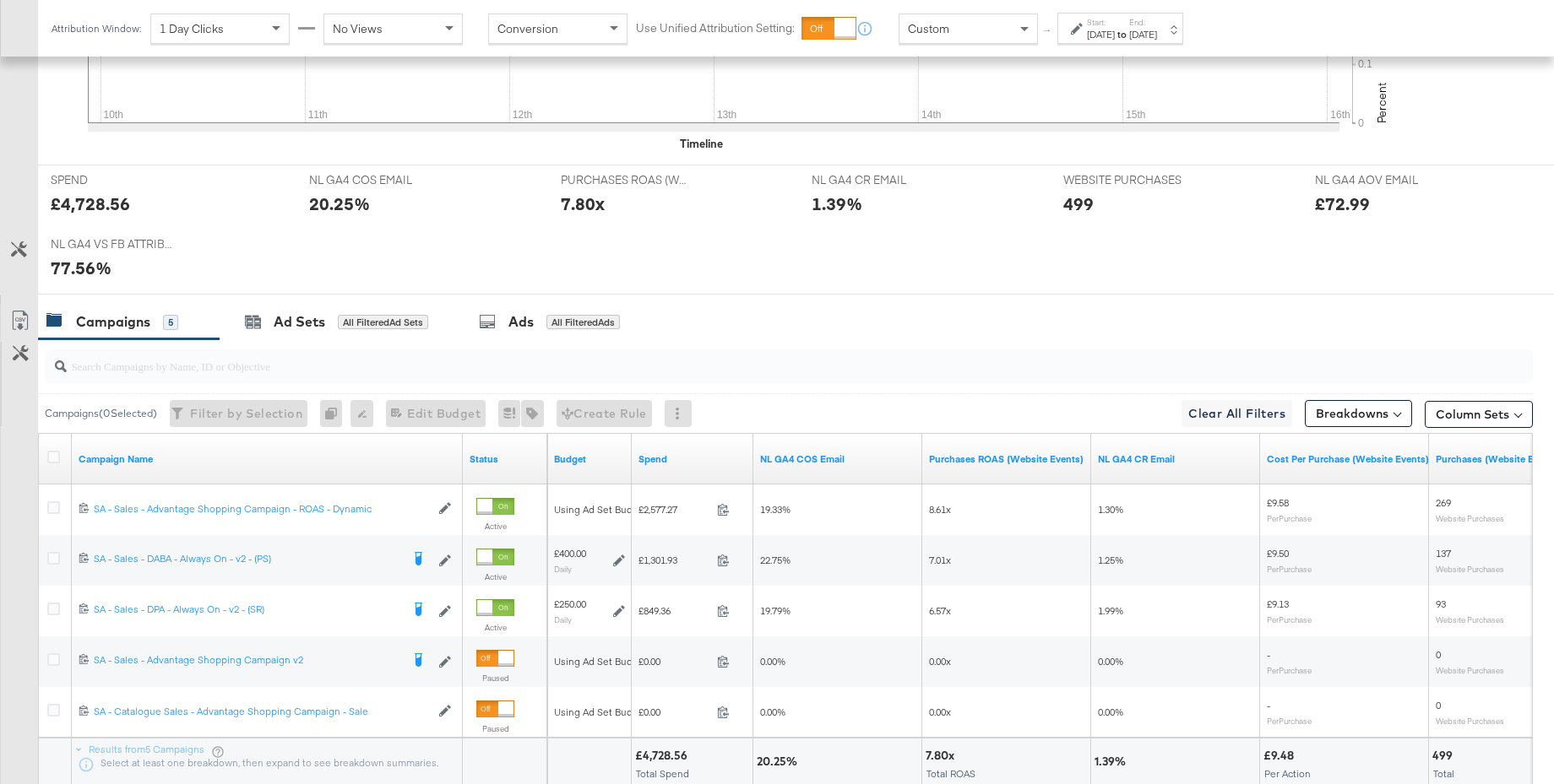
scroll to position [415, 0]
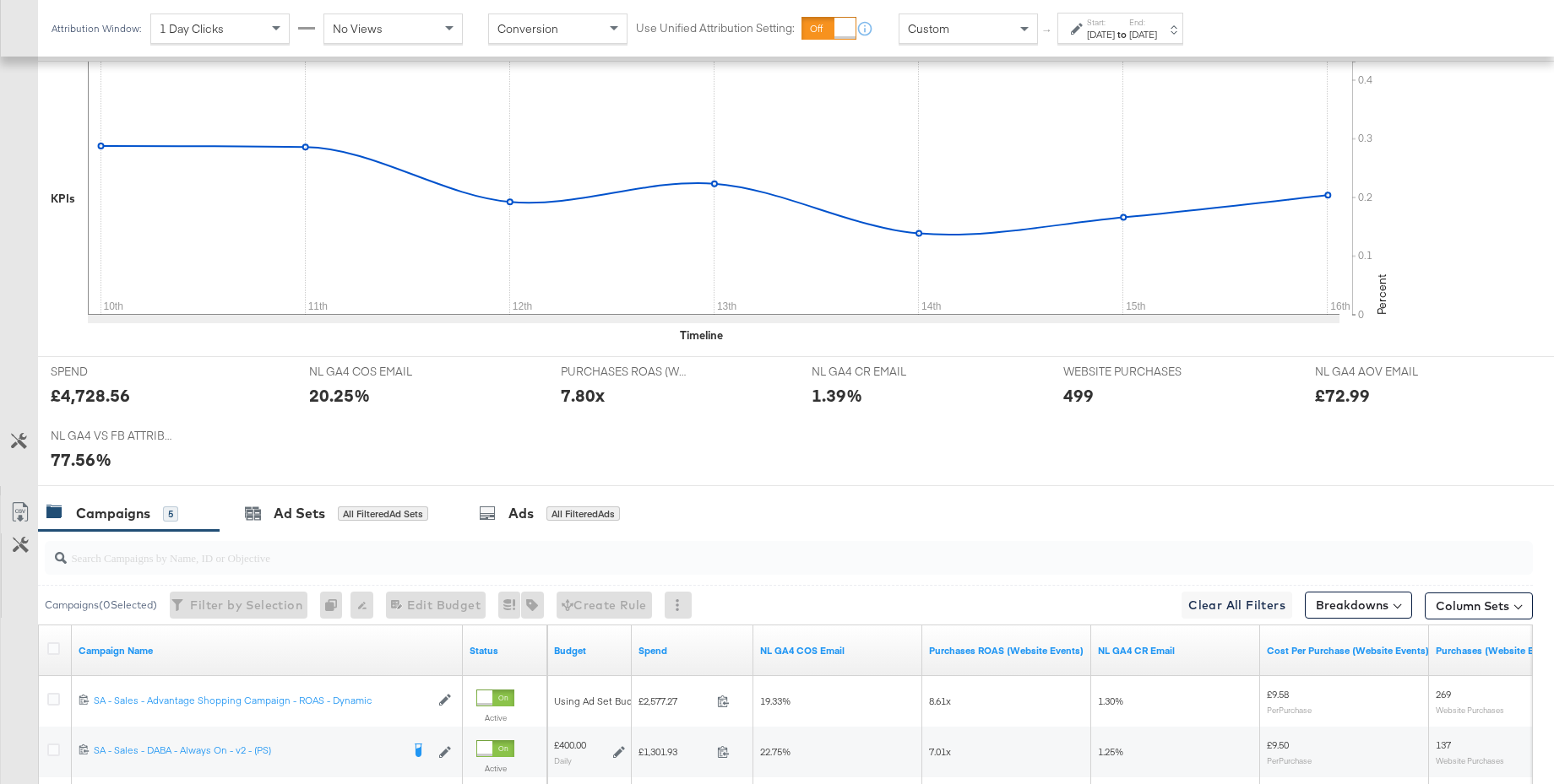
click at [1004, 26] on div "Custom" at bounding box center [967, 29] width 137 height 29
click at [1115, 30] on div "Aug 10th 2025" at bounding box center [1101, 35] width 28 height 14
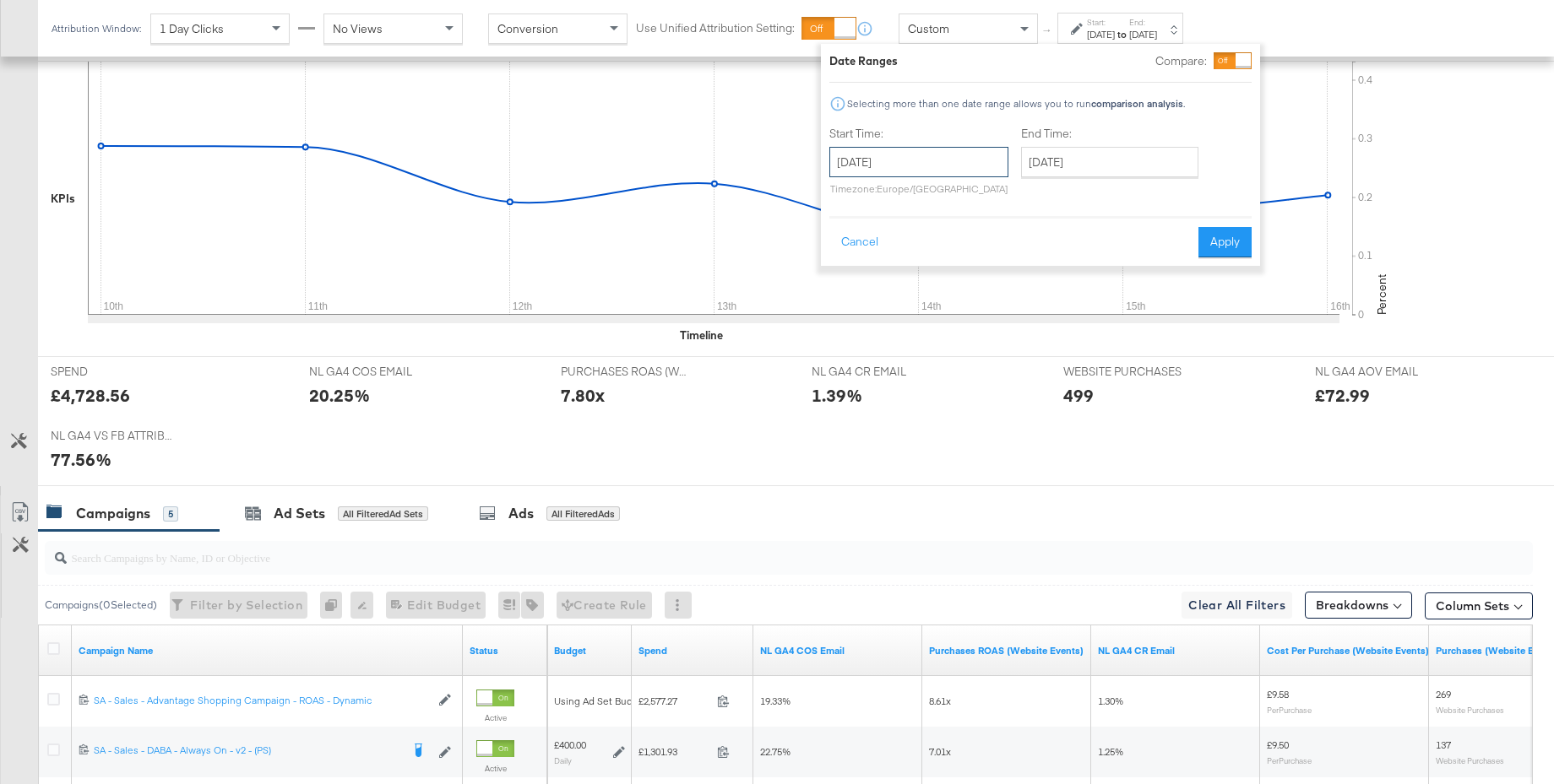
drag, startPoint x: 958, startPoint y: 157, endPoint x: 864, endPoint y: 255, distance: 135.8
click at [958, 157] on input "August 10th 2025" at bounding box center [919, 161] width 179 height 30
click at [843, 315] on td "17" at bounding box center [849, 318] width 29 height 23
type input "August 17th 2025"
drag, startPoint x: 1085, startPoint y: 168, endPoint x: 1110, endPoint y: 228, distance: 65.0
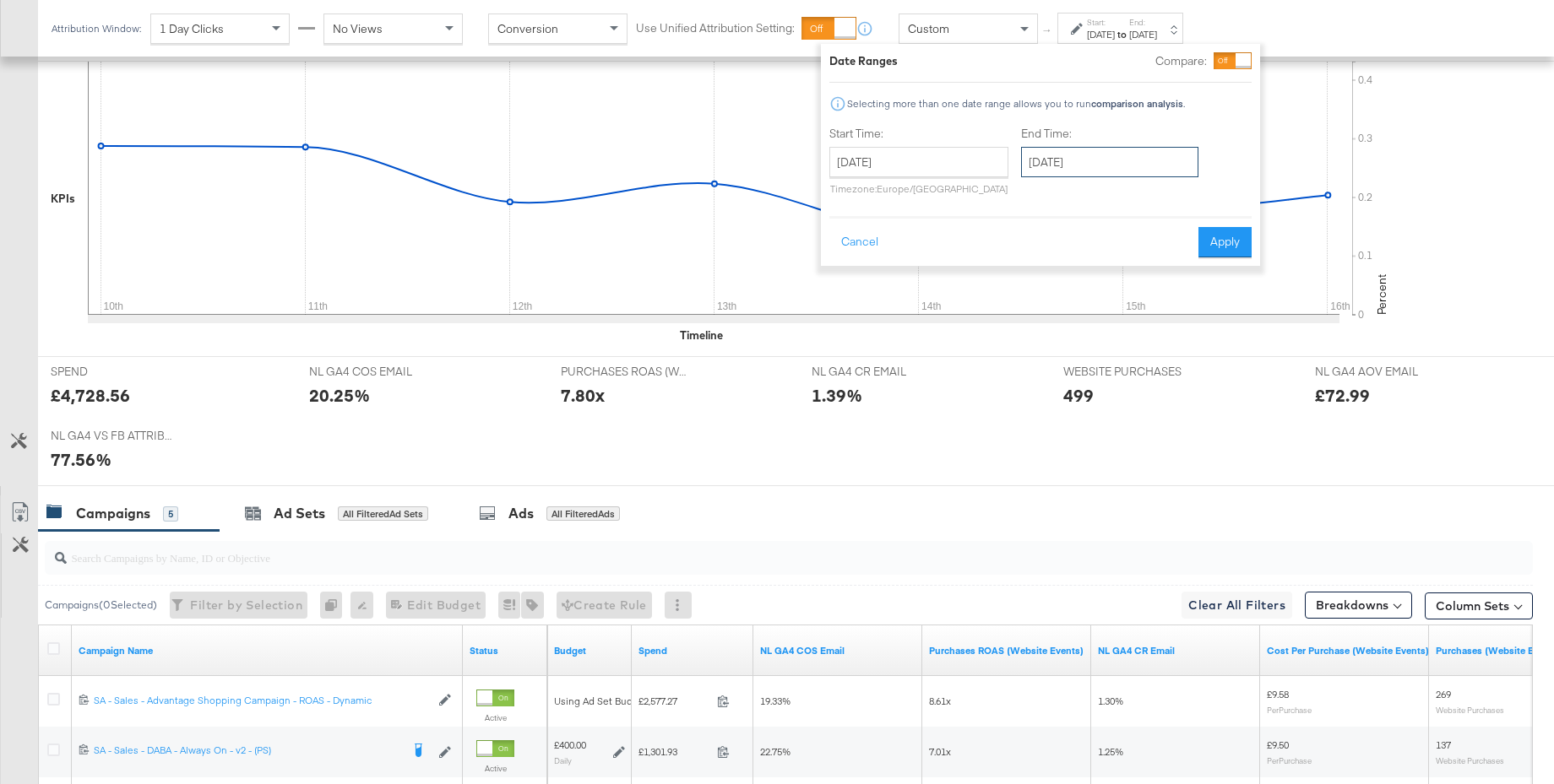
click at [1088, 169] on input "August 17th 2025" at bounding box center [1109, 161] width 177 height 30
click at [1123, 311] on td "20" at bounding box center [1127, 318] width 29 height 23
type input "August 20th 2025"
click at [1221, 246] on button "Apply" at bounding box center [1225, 242] width 54 height 30
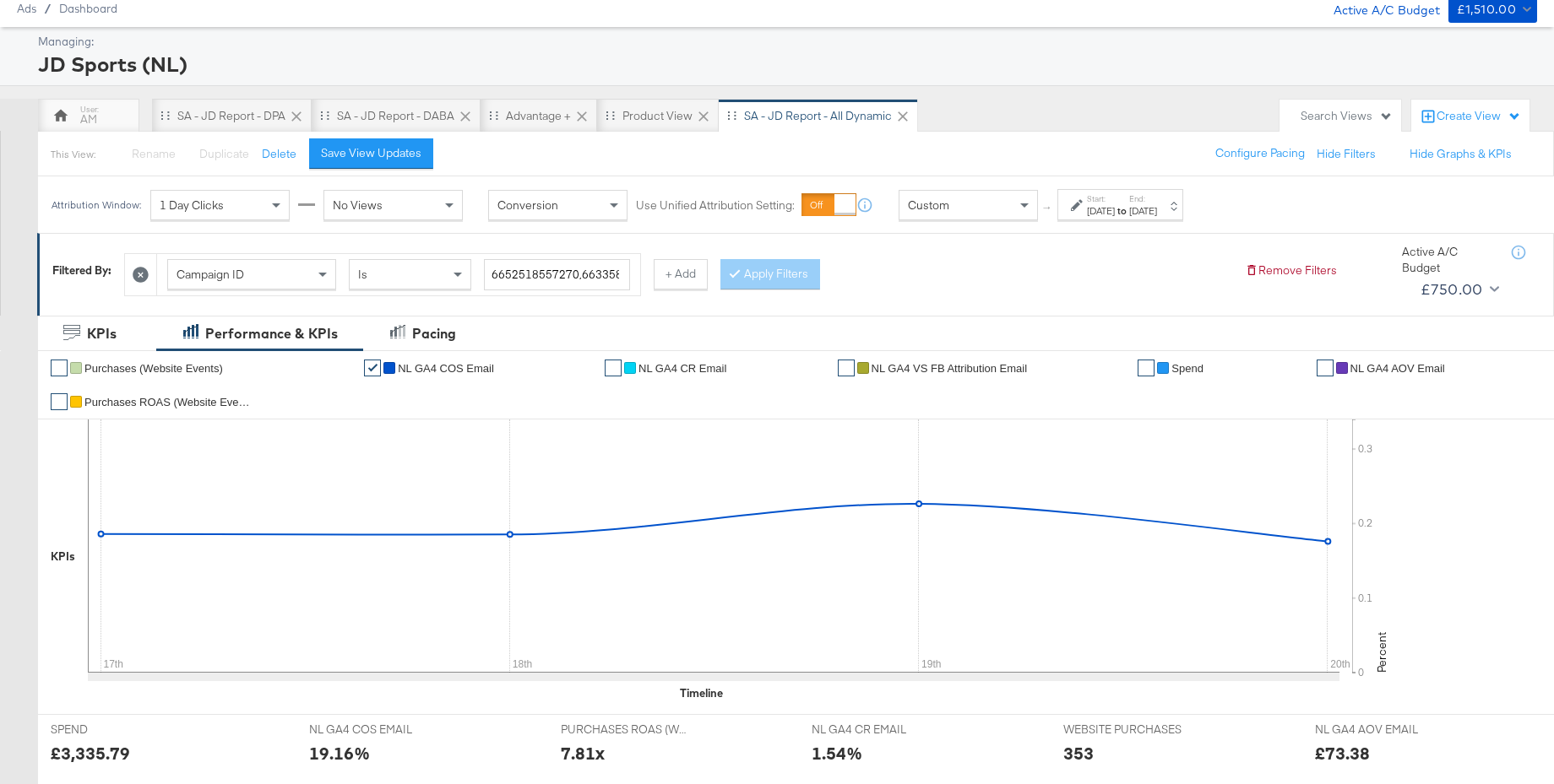
scroll to position [0, 0]
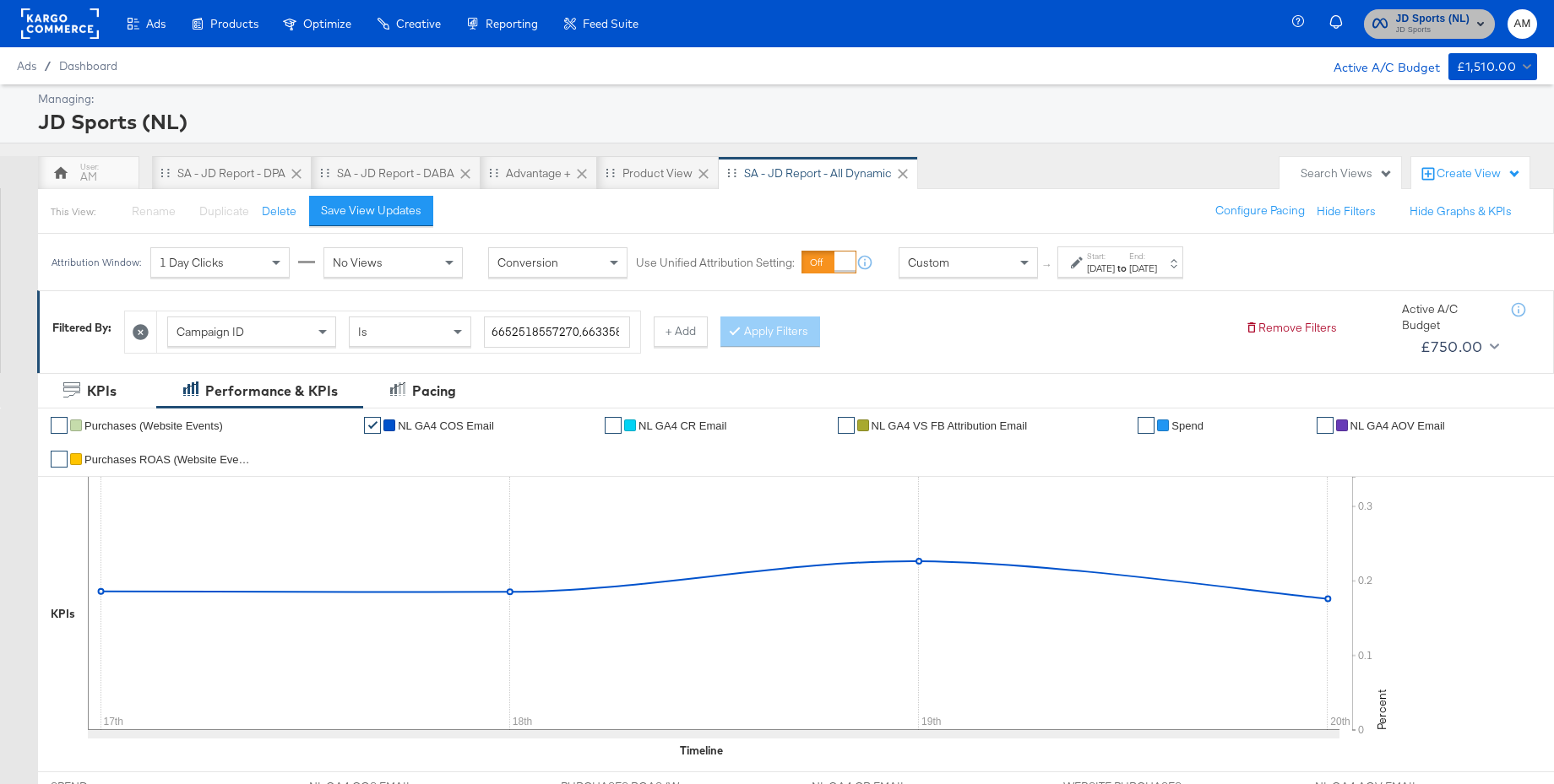
click at [1415, 28] on span "JD Sports" at bounding box center [1433, 30] width 74 height 14
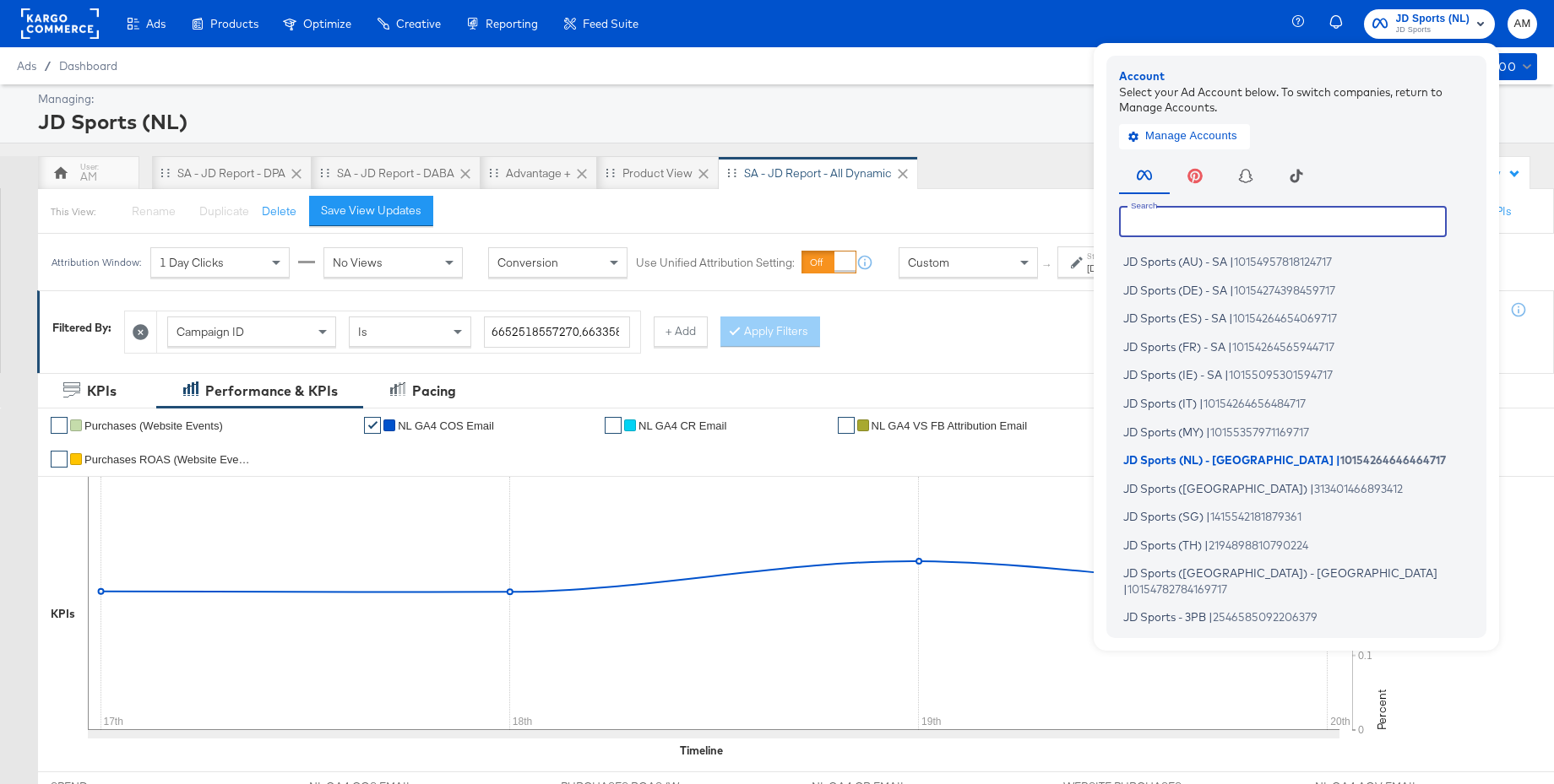
click at [1230, 220] on input "text" at bounding box center [1283, 221] width 328 height 30
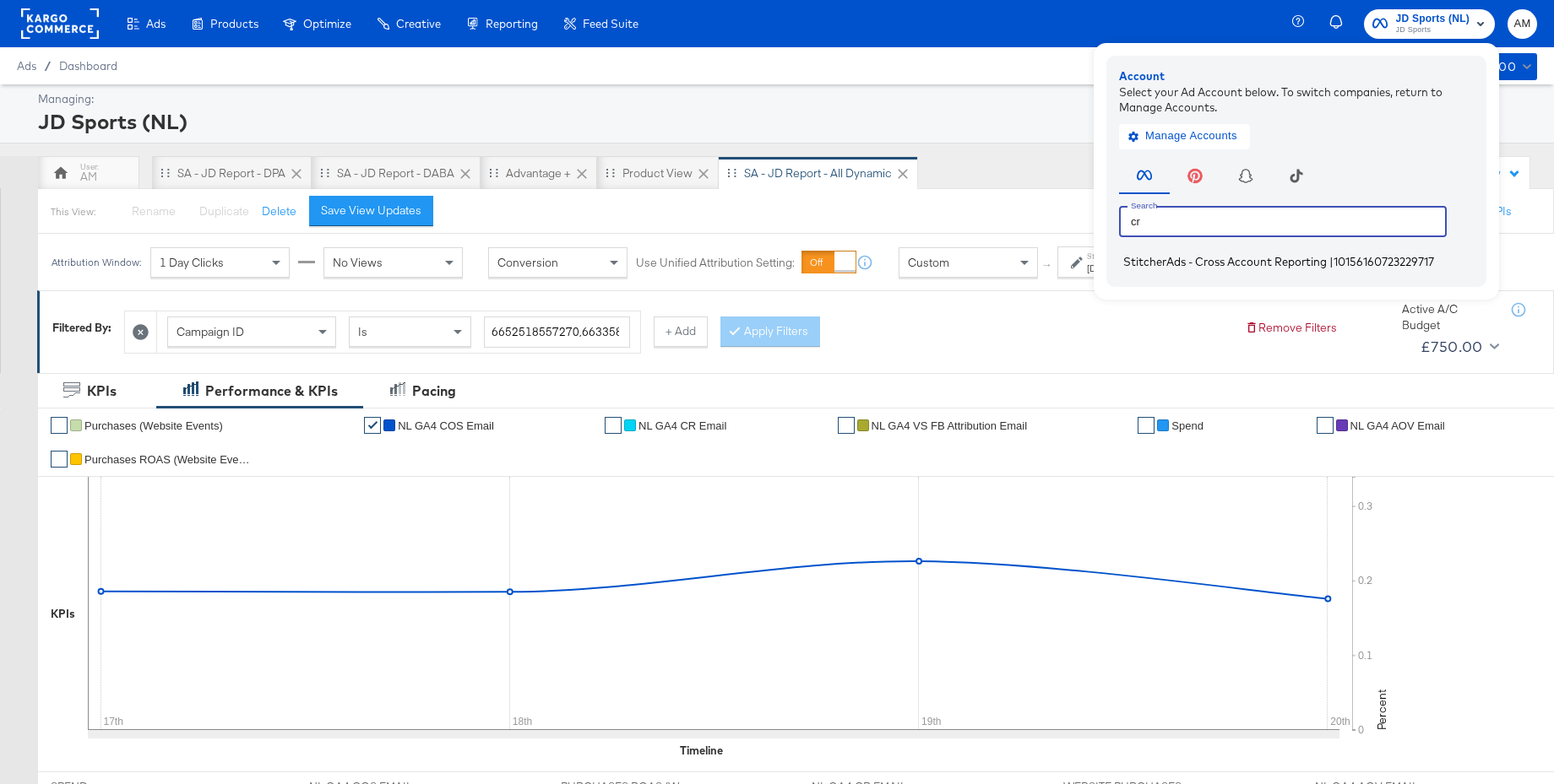
type input "cr"
click at [1191, 266] on span "StitcherAds - Cross Account Reporting" at bounding box center [1225, 262] width 203 height 14
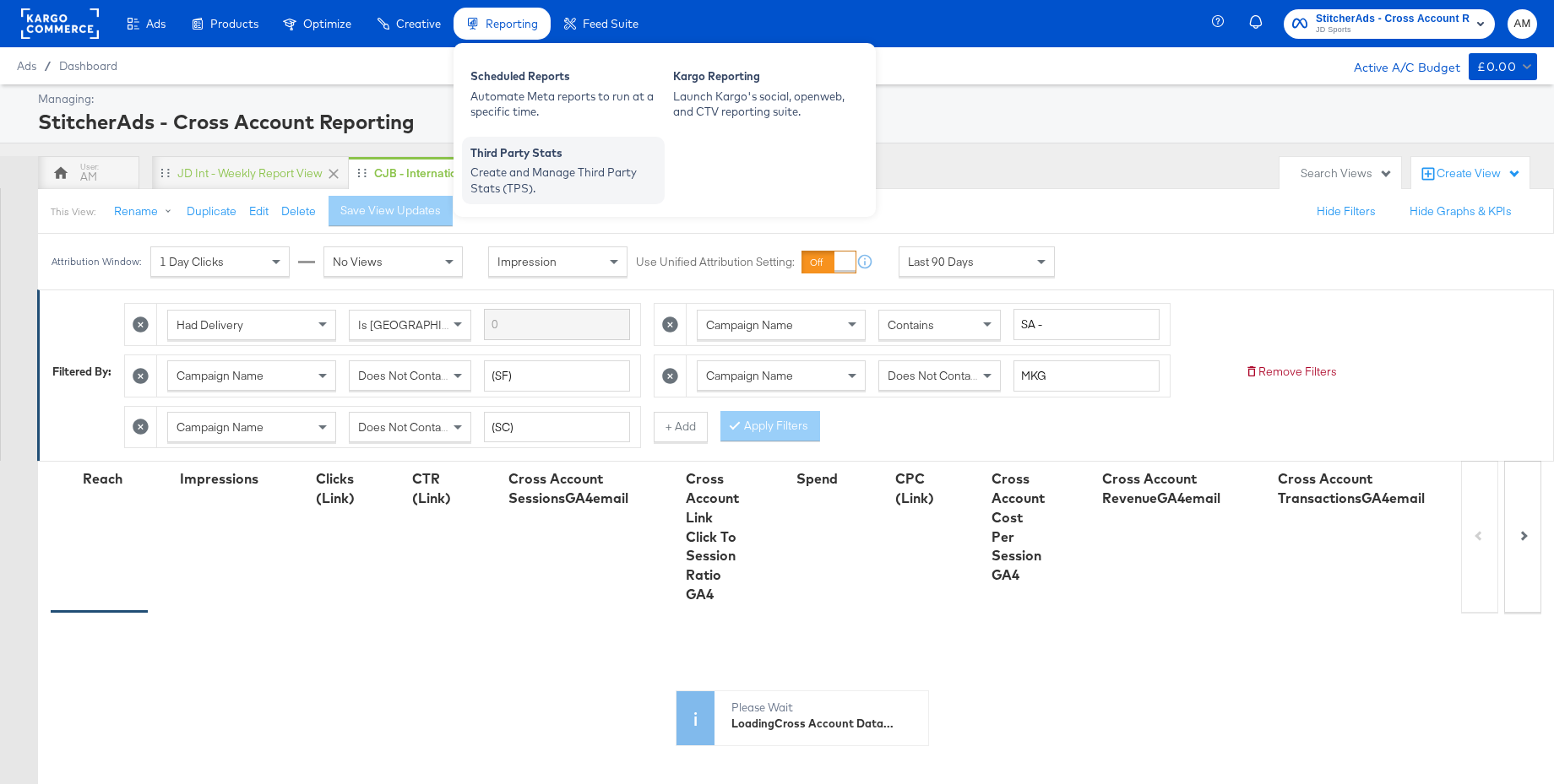
scroll to position [455, 0]
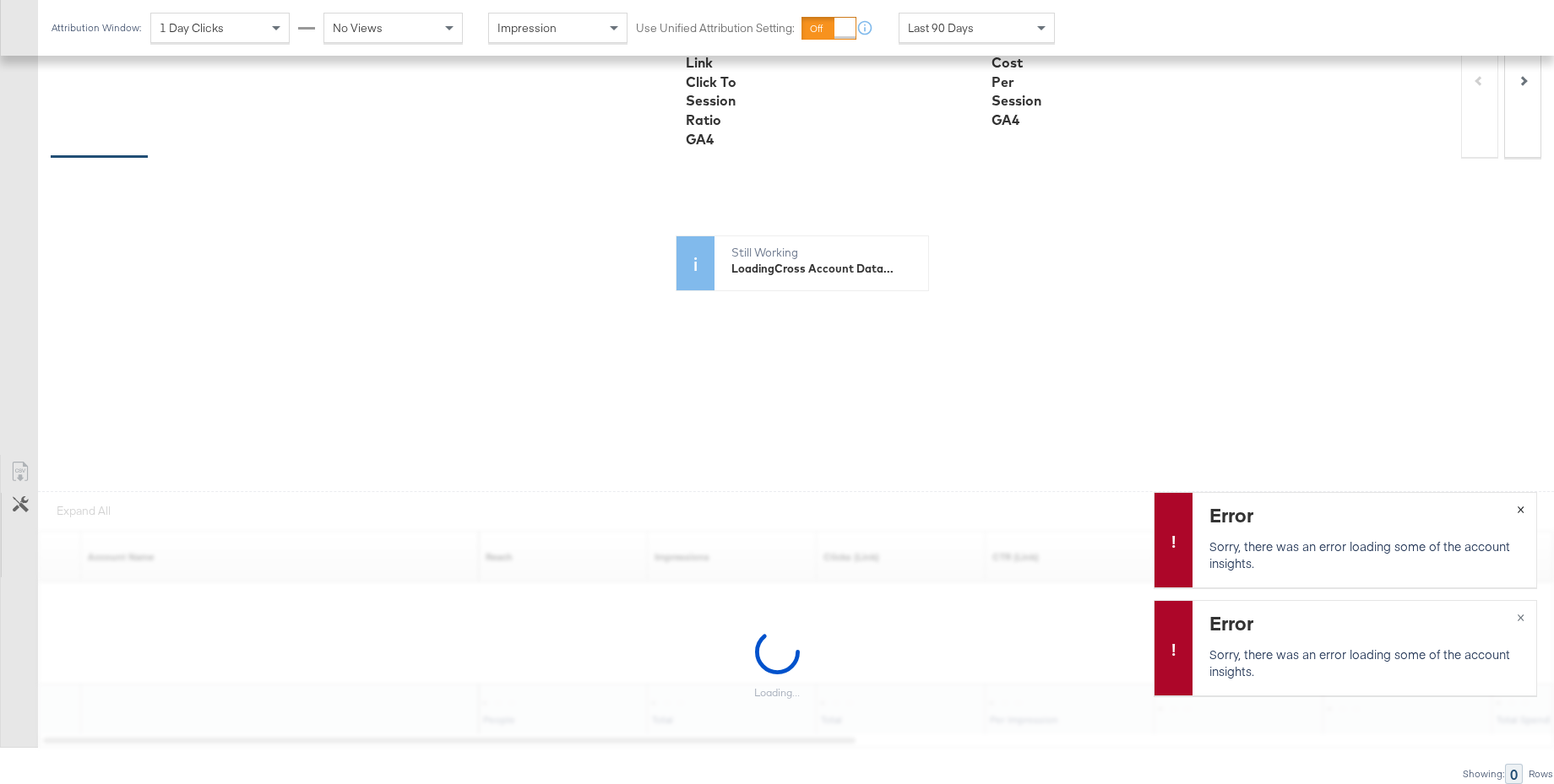
drag, startPoint x: 1520, startPoint y: 507, endPoint x: 1527, endPoint y: 568, distance: 61.4
click at [1520, 507] on span "×" at bounding box center [1521, 508] width 8 height 19
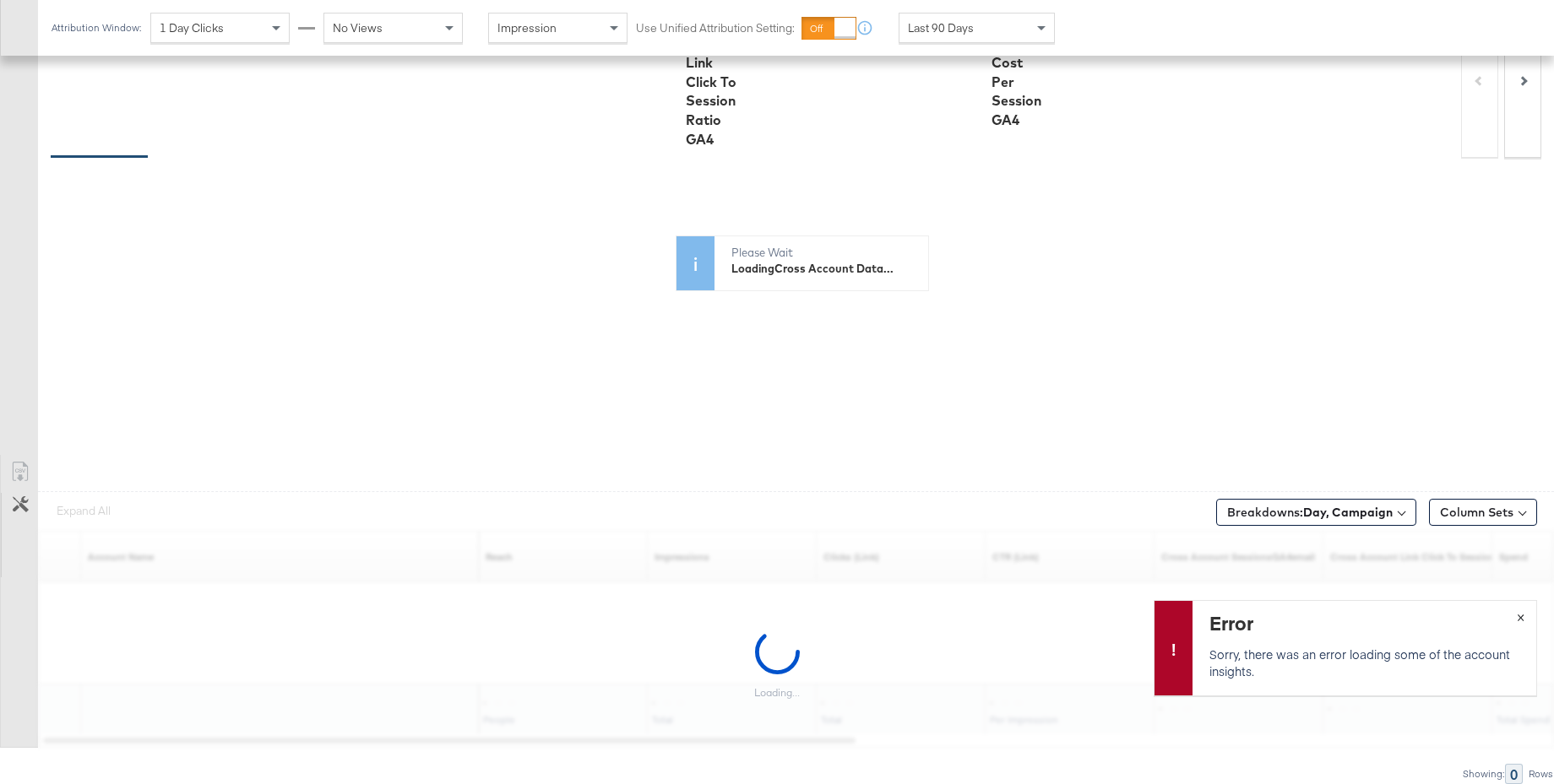
drag, startPoint x: 1520, startPoint y: 617, endPoint x: 951, endPoint y: 431, distance: 598.6
click at [1514, 611] on button "×" at bounding box center [1521, 616] width 31 height 30
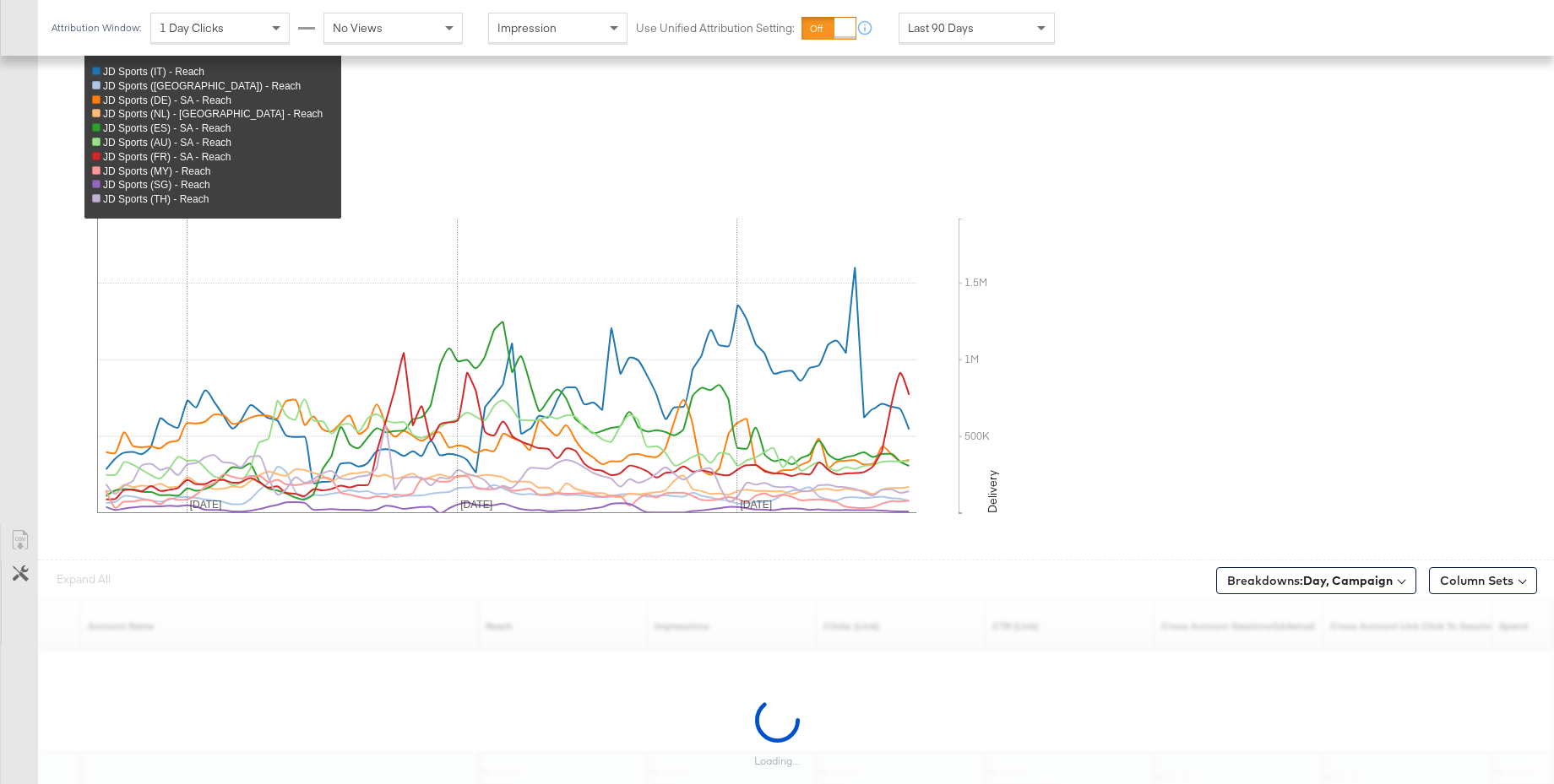
scroll to position [645, 0]
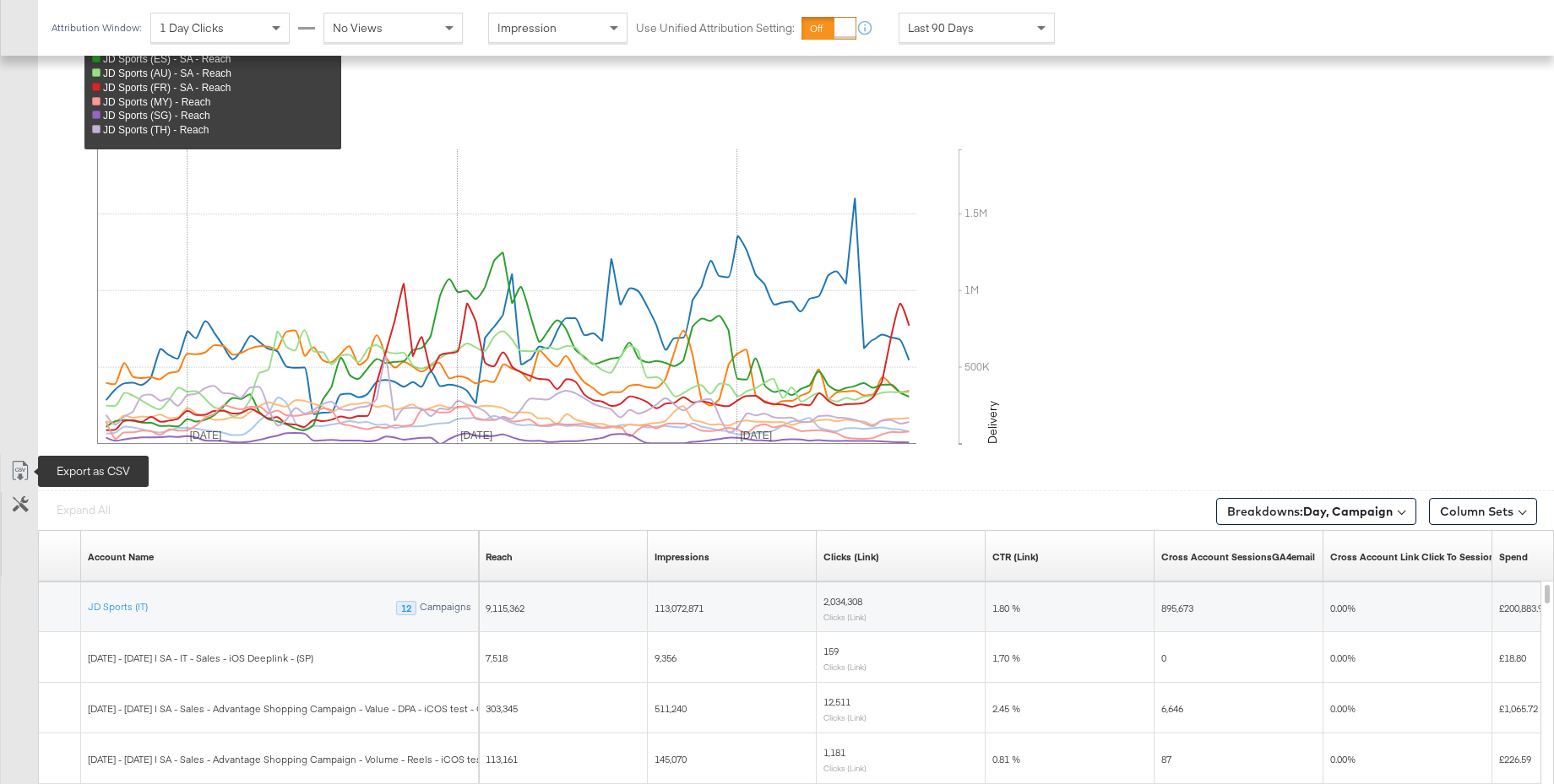
click at [19, 466] on icon at bounding box center [19, 471] width 20 height 20
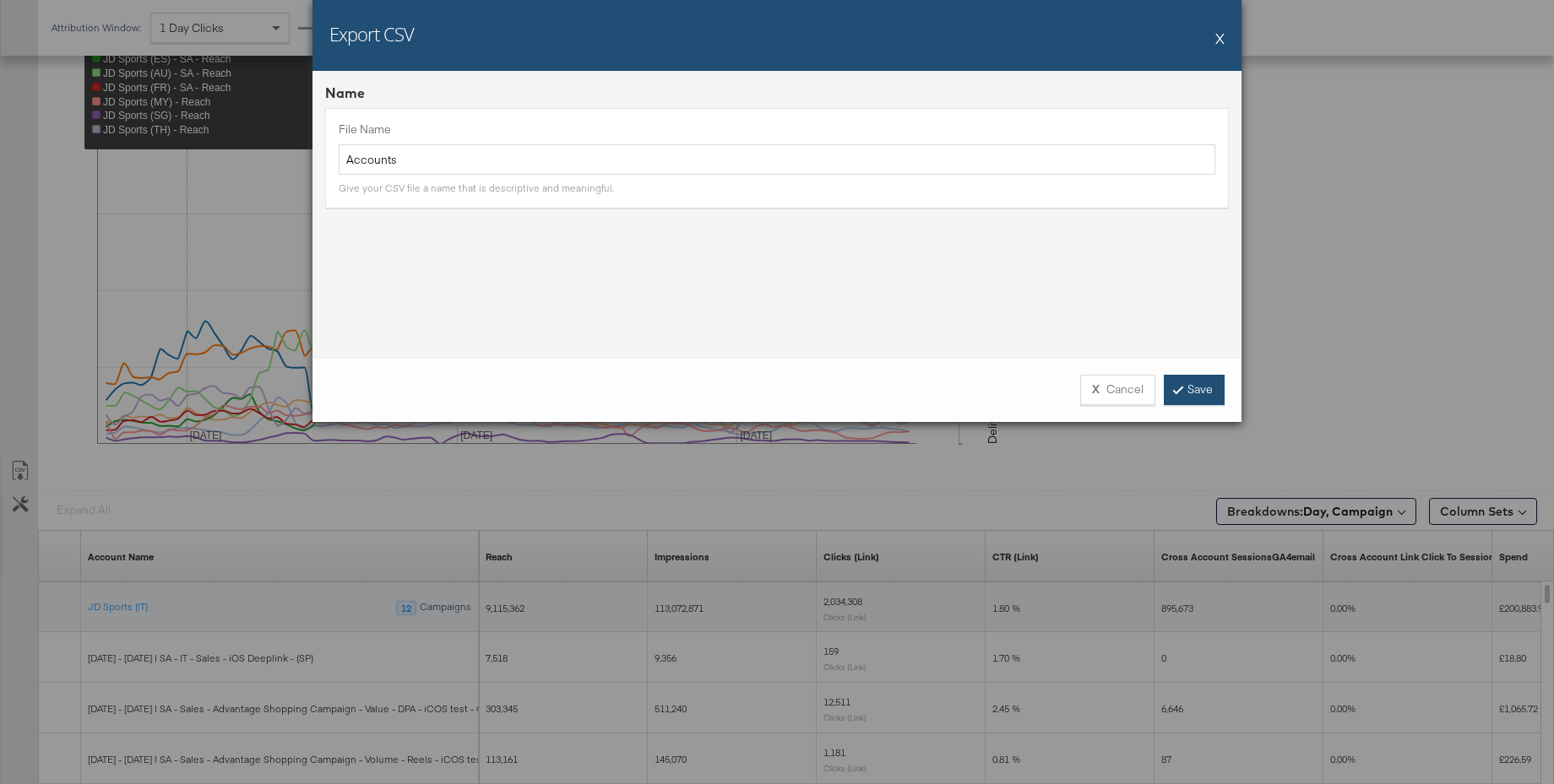
click at [1205, 389] on link "Save" at bounding box center [1194, 389] width 60 height 30
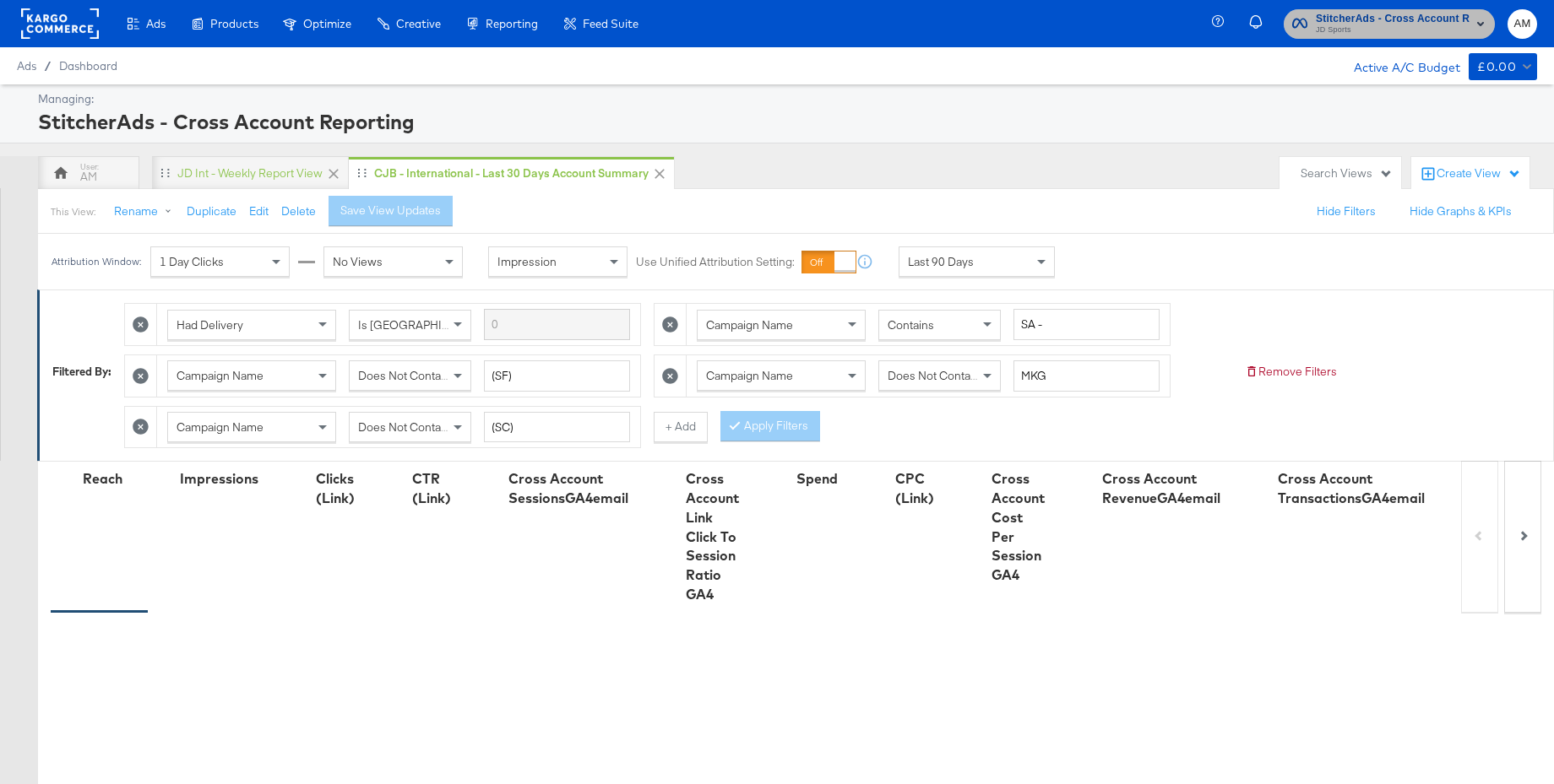
click at [1366, 31] on span "JD Sports" at bounding box center [1392, 30] width 154 height 14
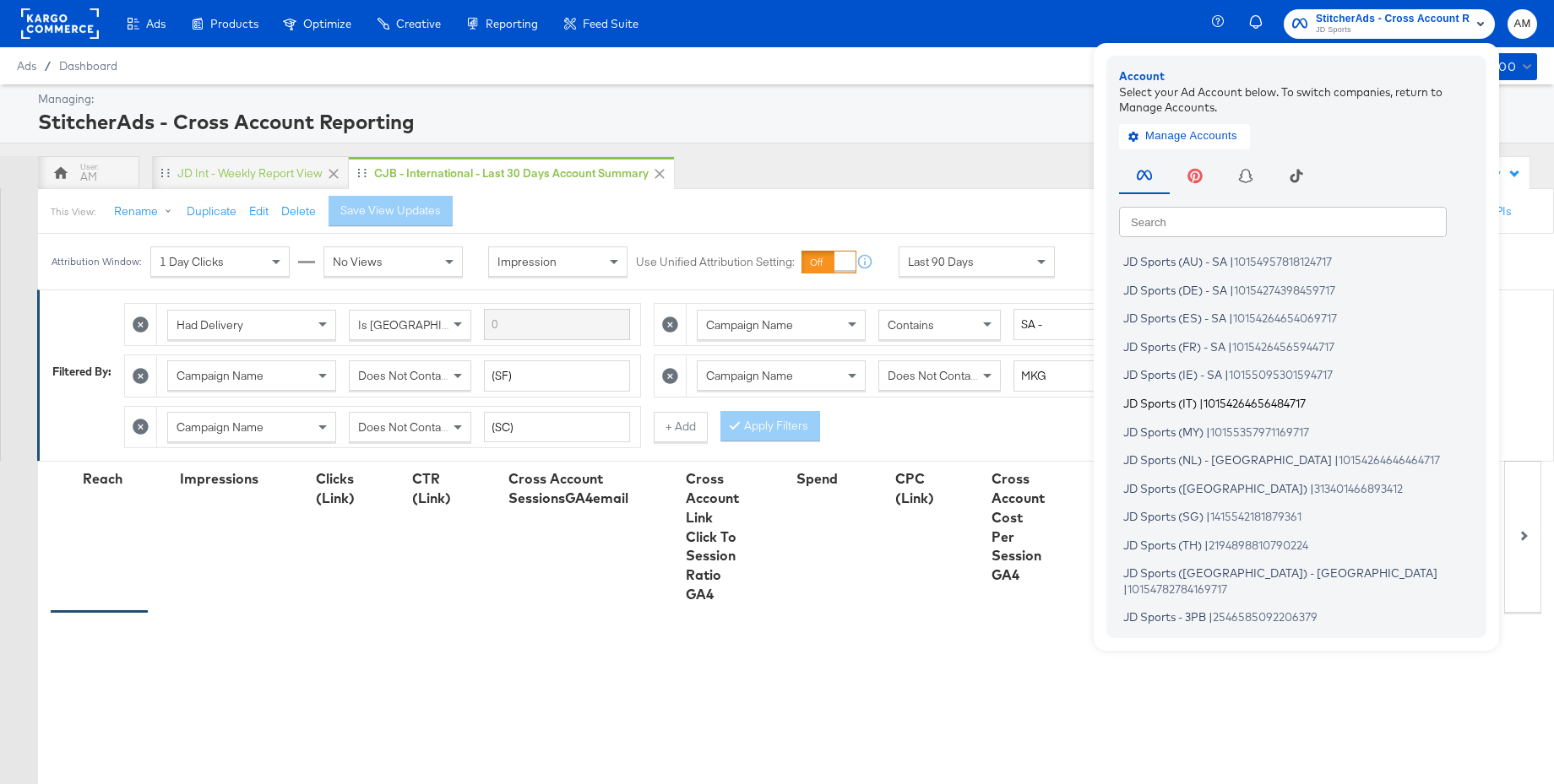
click at [1211, 403] on span "10154264656484717" at bounding box center [1254, 403] width 102 height 14
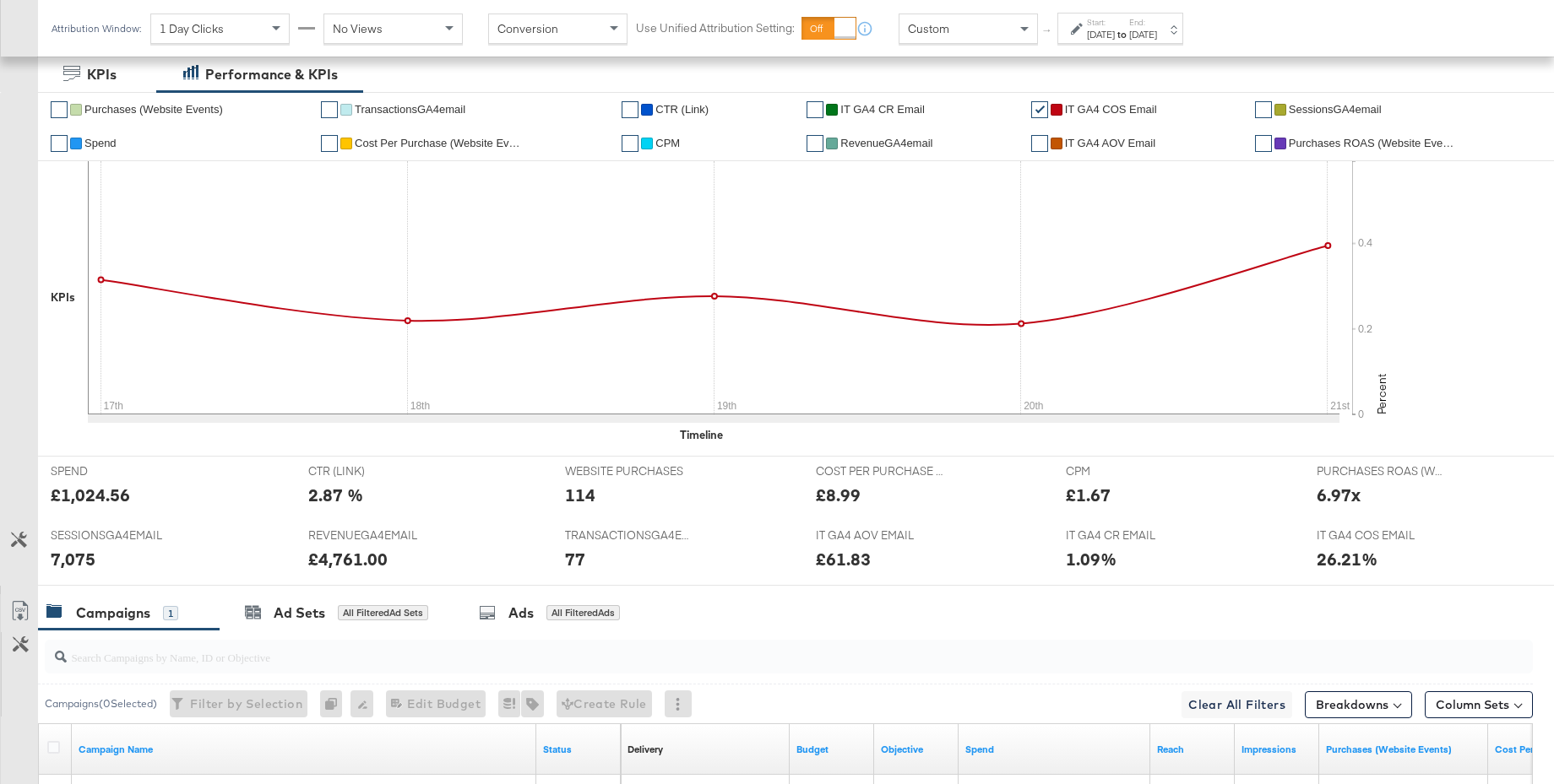
scroll to position [517, 0]
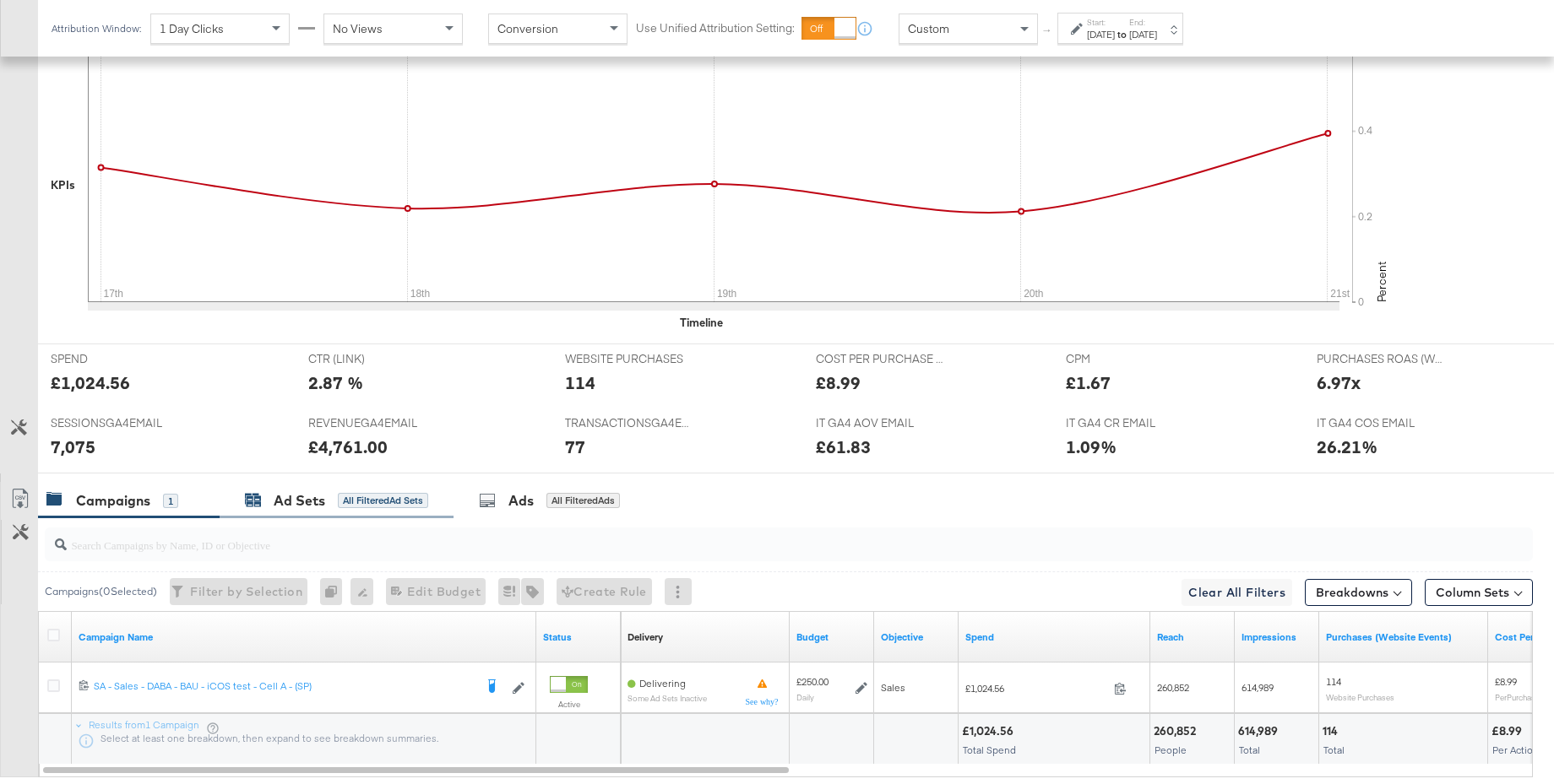
click at [308, 498] on div "Ad Sets" at bounding box center [299, 501] width 52 height 19
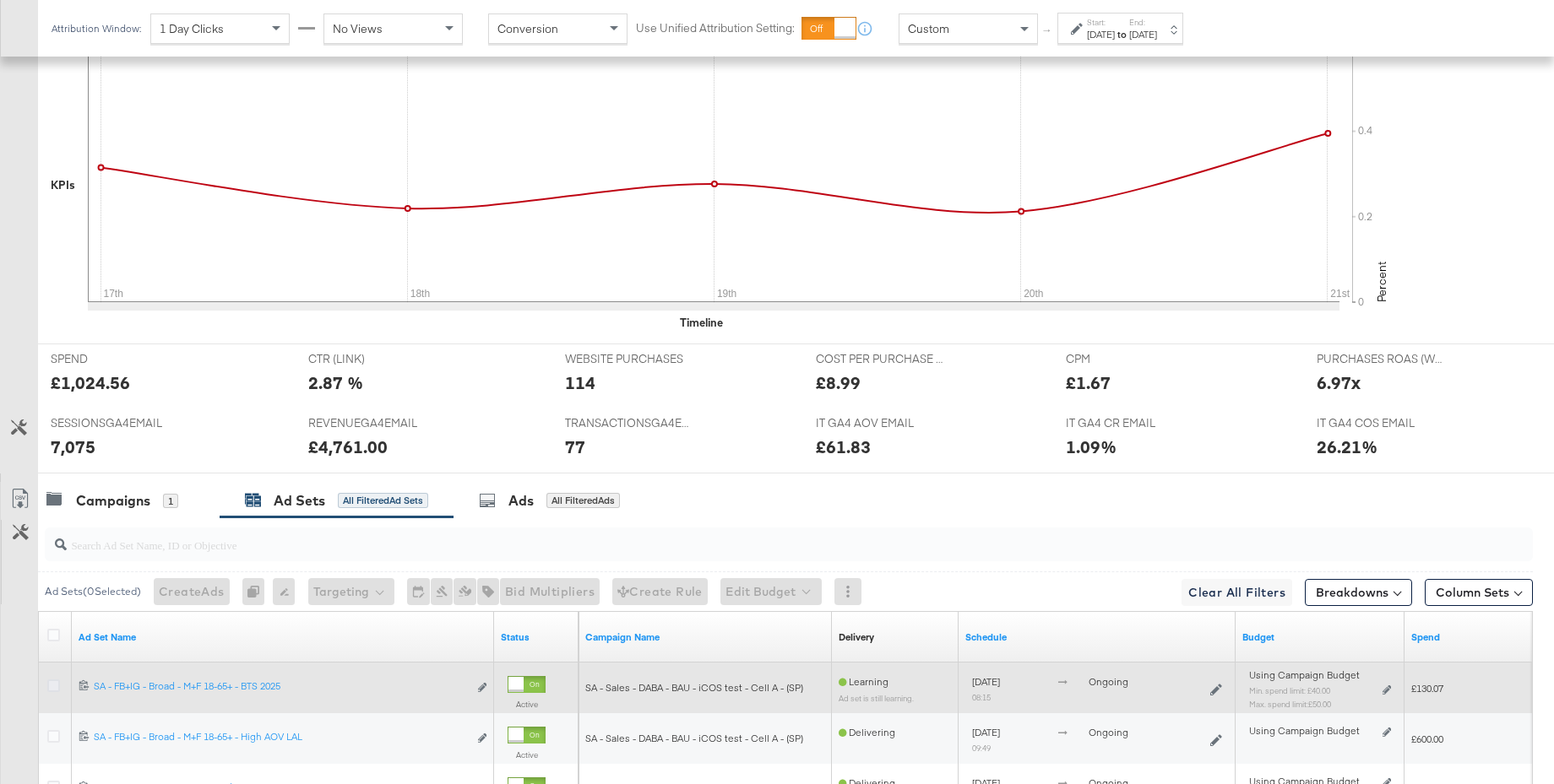
click at [54, 689] on icon at bounding box center [54, 686] width 13 height 13
click at [0, 0] on input "checkbox" at bounding box center [0, 0] width 0 height 0
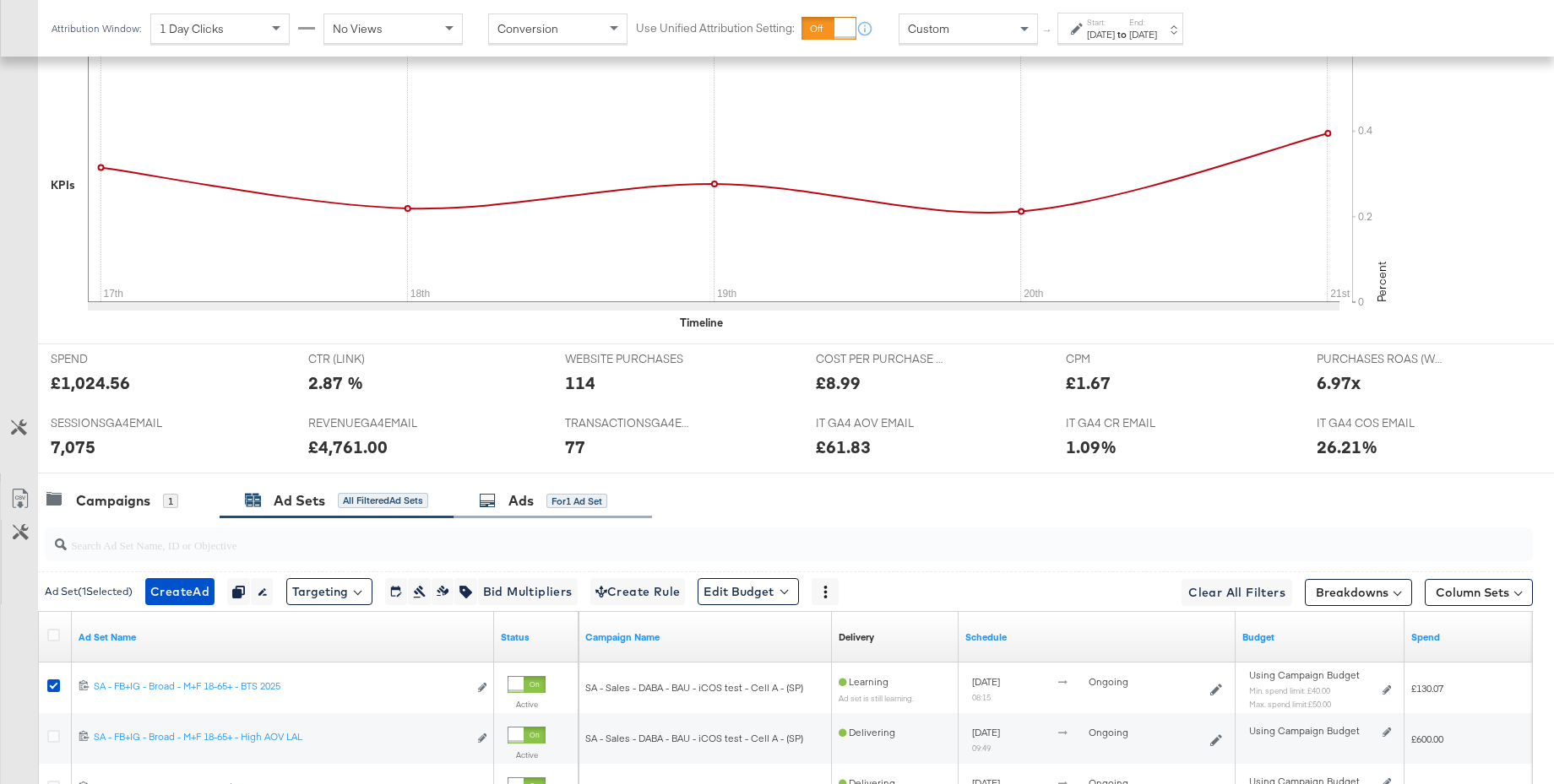
click at [522, 498] on div "Ads" at bounding box center [522, 501] width 25 height 19
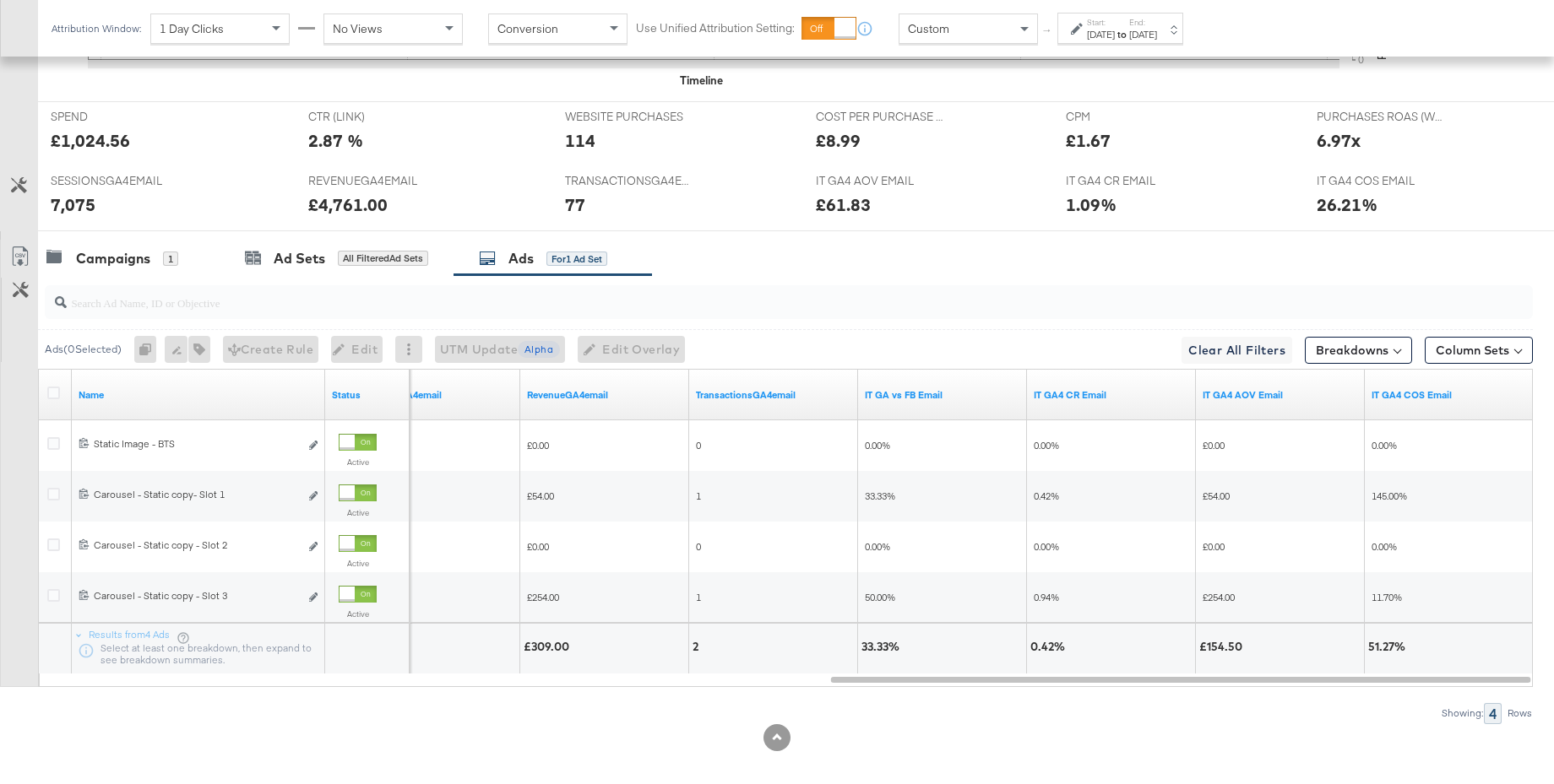
scroll to position [773, 0]
